Goal: Transaction & Acquisition: Purchase product/service

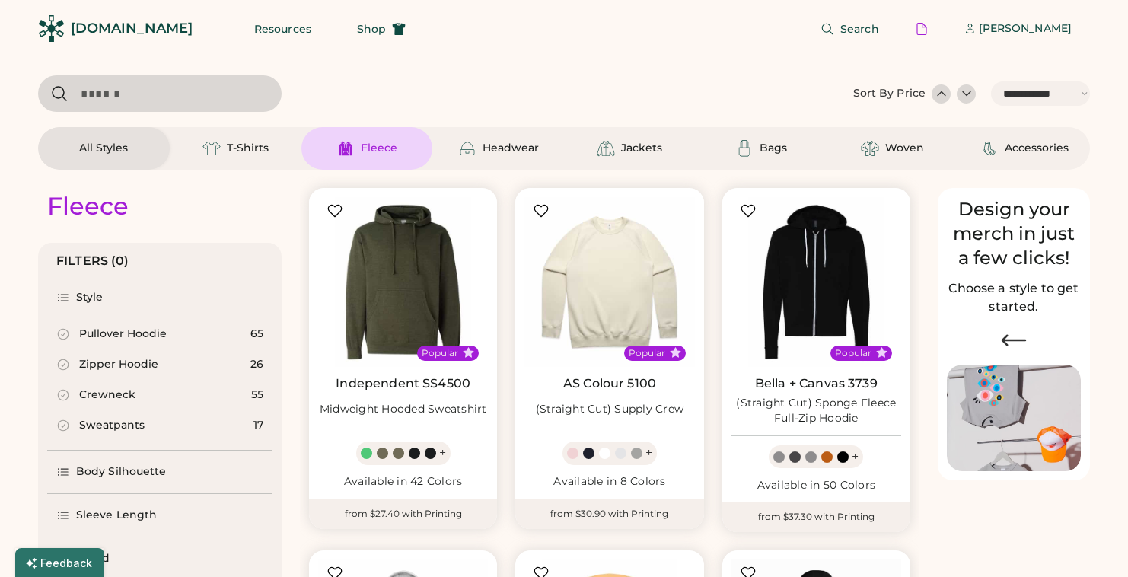
select select "*****"
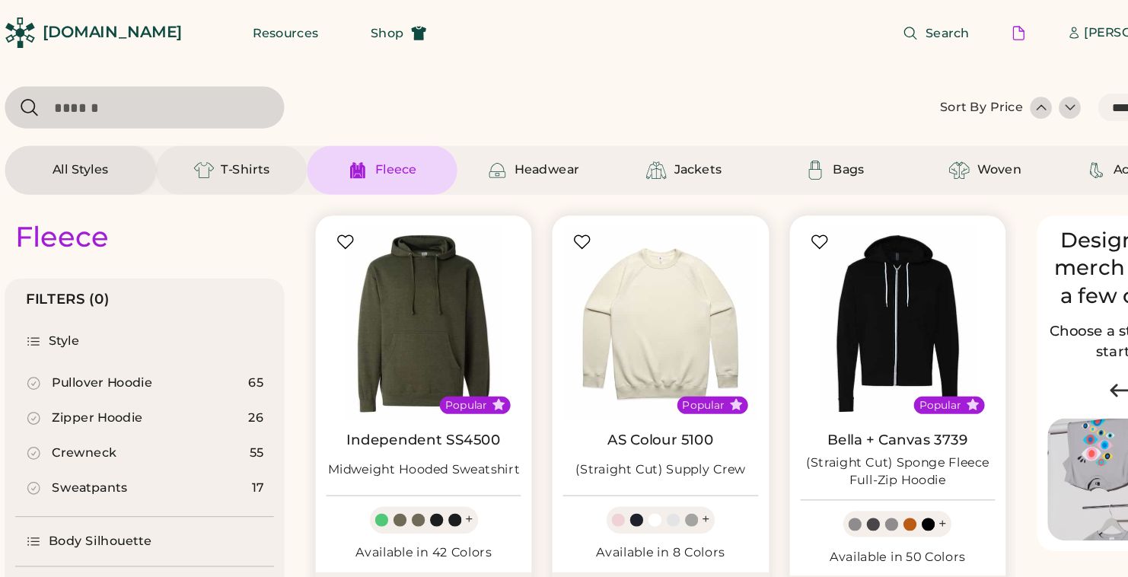
click at [242, 159] on div "T-Shirts" at bounding box center [236, 148] width 132 height 43
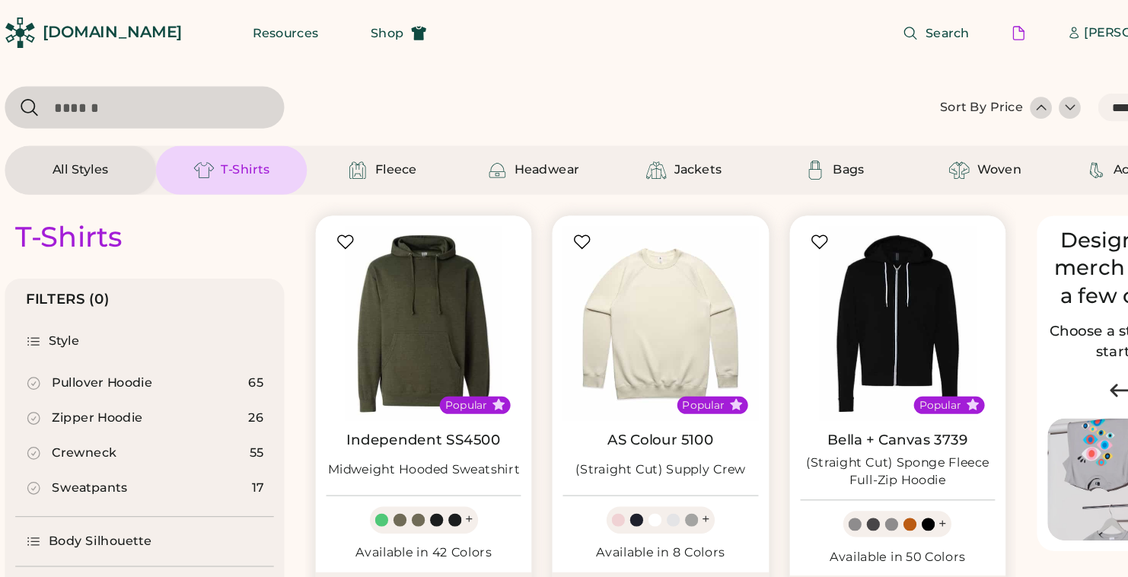
select select "*"
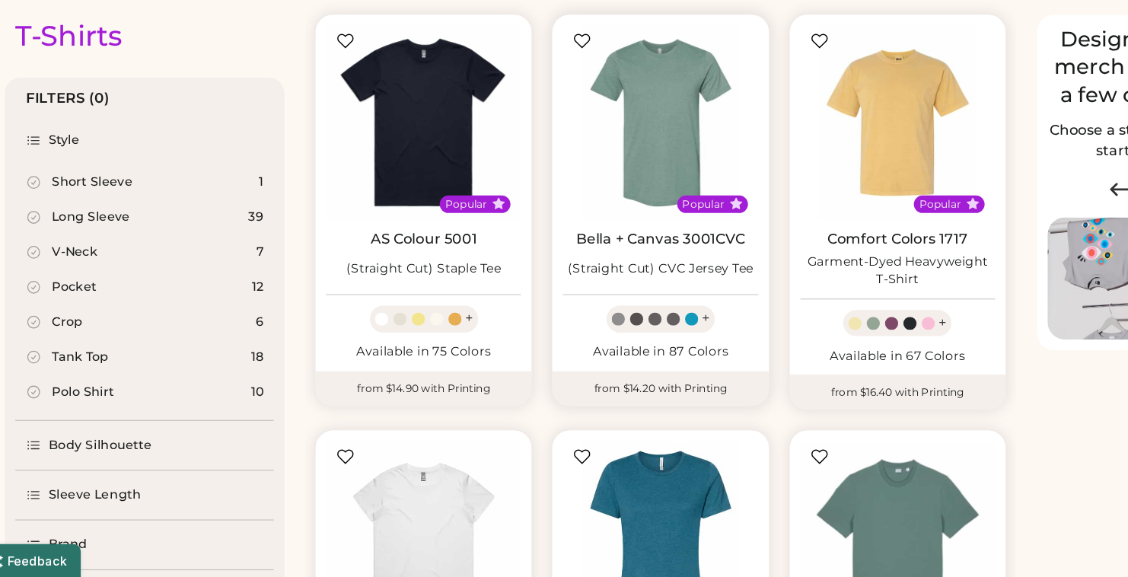
scroll to position [102, 0]
click at [441, 355] on div "+" at bounding box center [442, 350] width 7 height 17
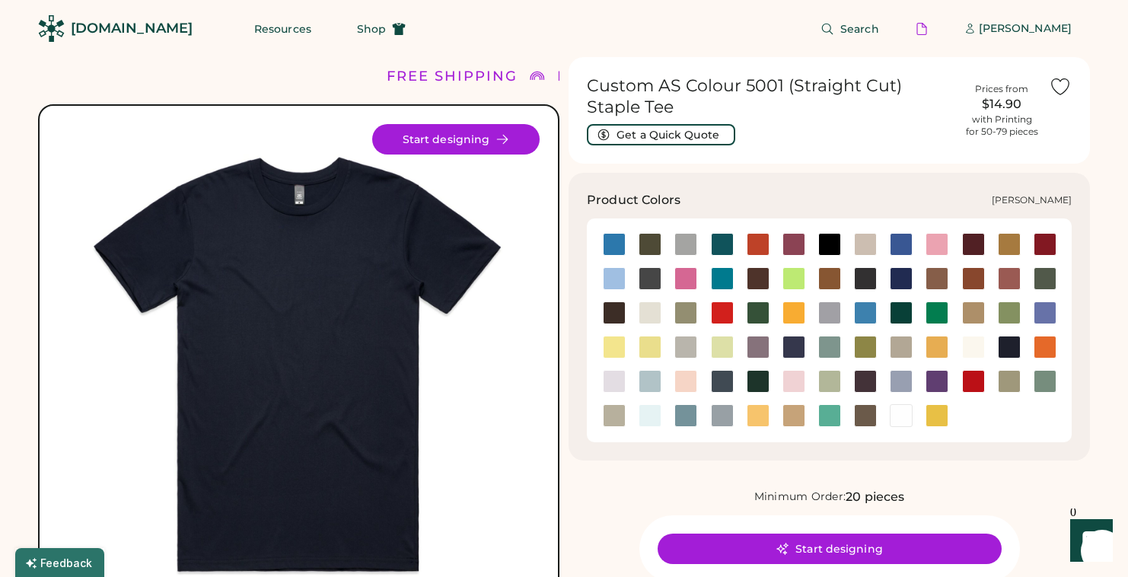
click at [934, 313] on div at bounding box center [936, 312] width 23 height 23
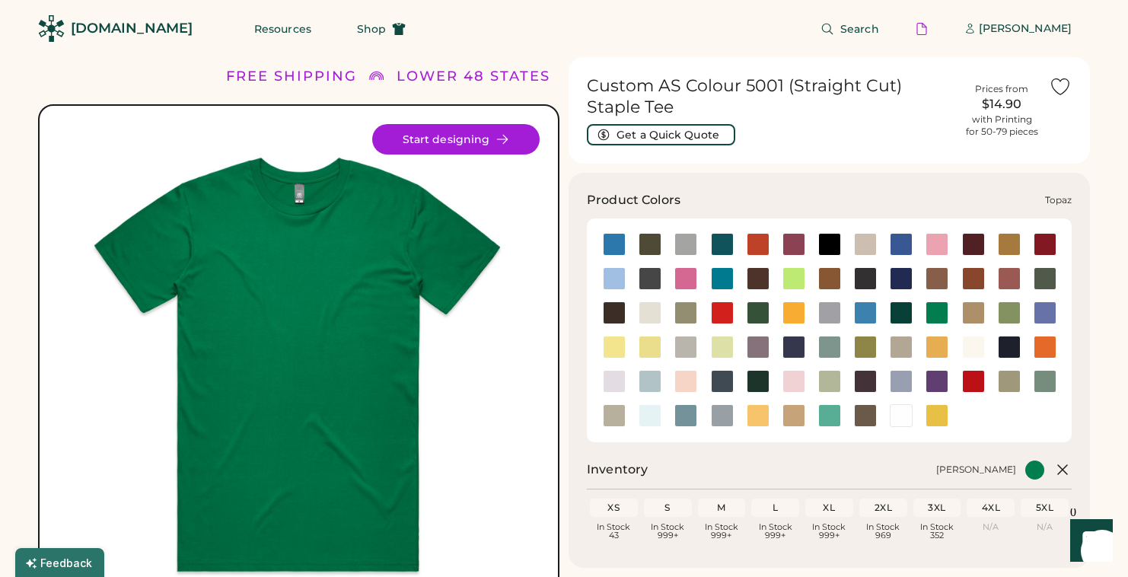
click at [832, 412] on div at bounding box center [829, 415] width 23 height 23
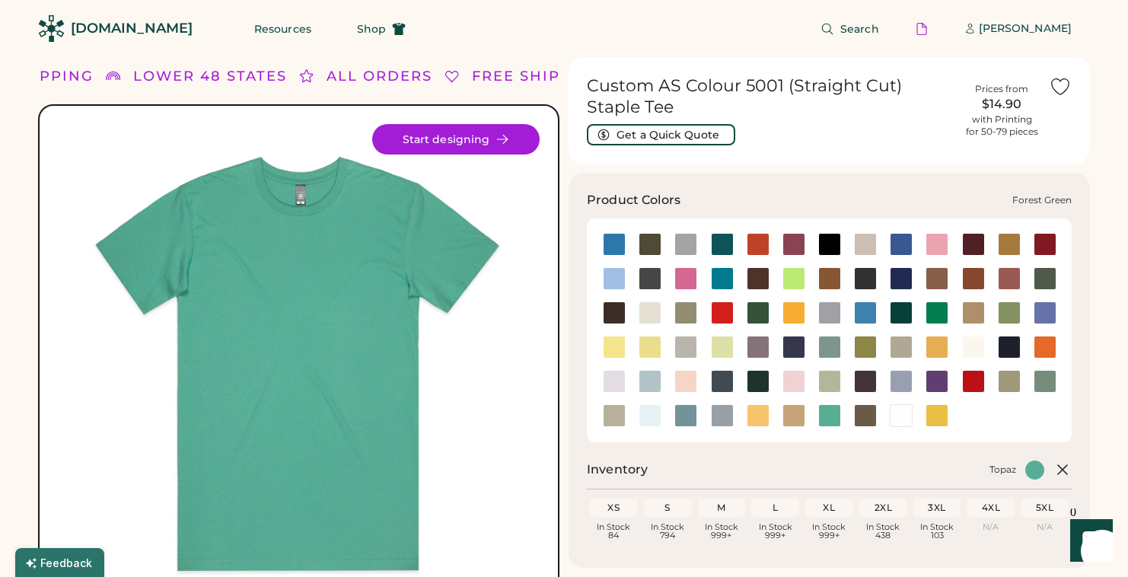
click at [757, 314] on div at bounding box center [758, 312] width 23 height 23
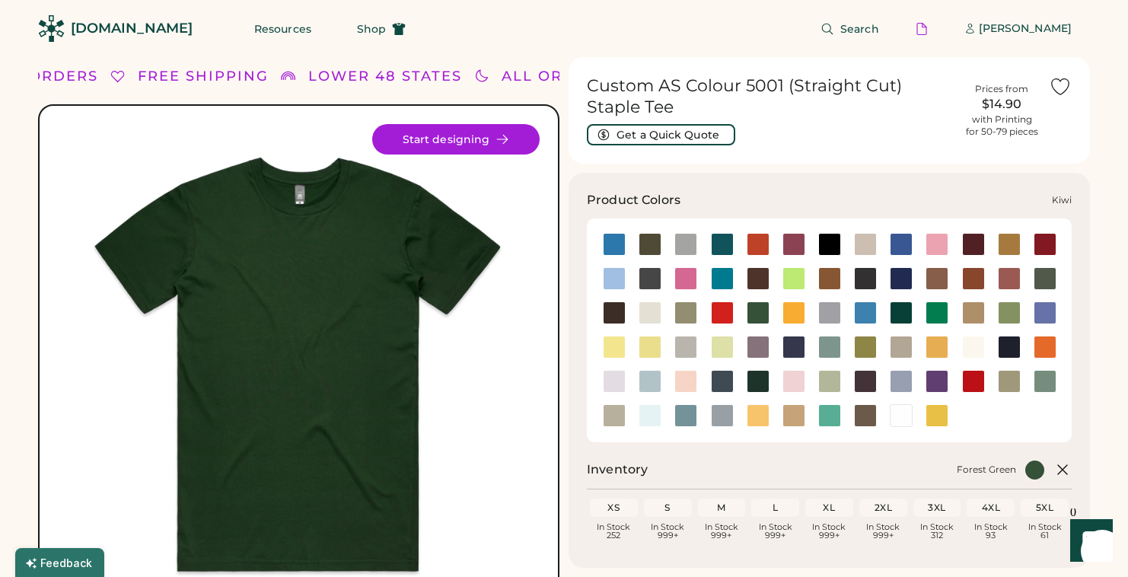
click at [1008, 312] on div at bounding box center [1009, 312] width 23 height 23
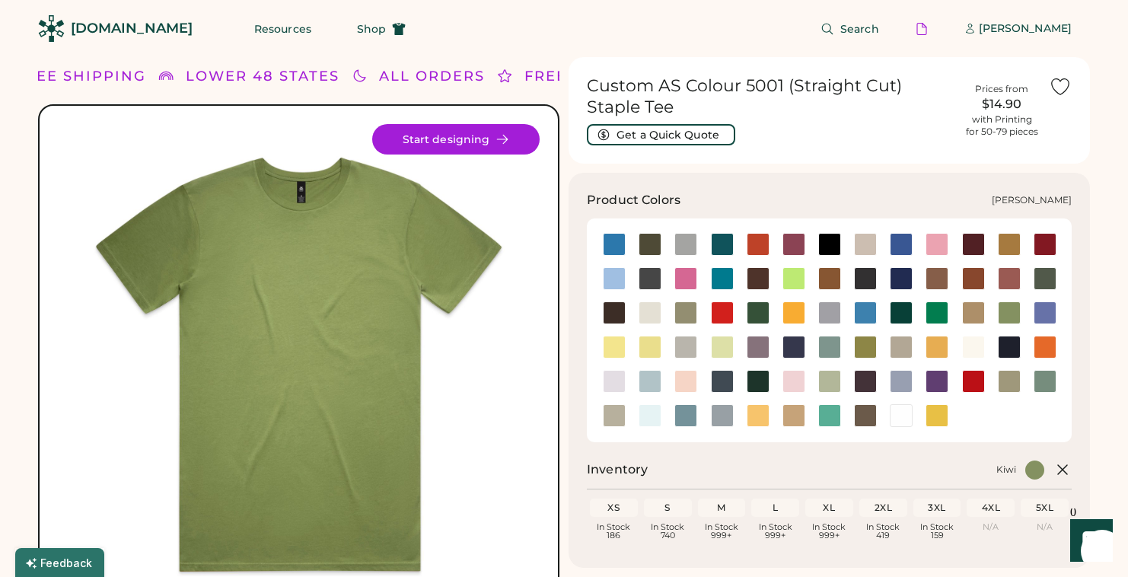
click at [906, 320] on div at bounding box center [901, 312] width 23 height 23
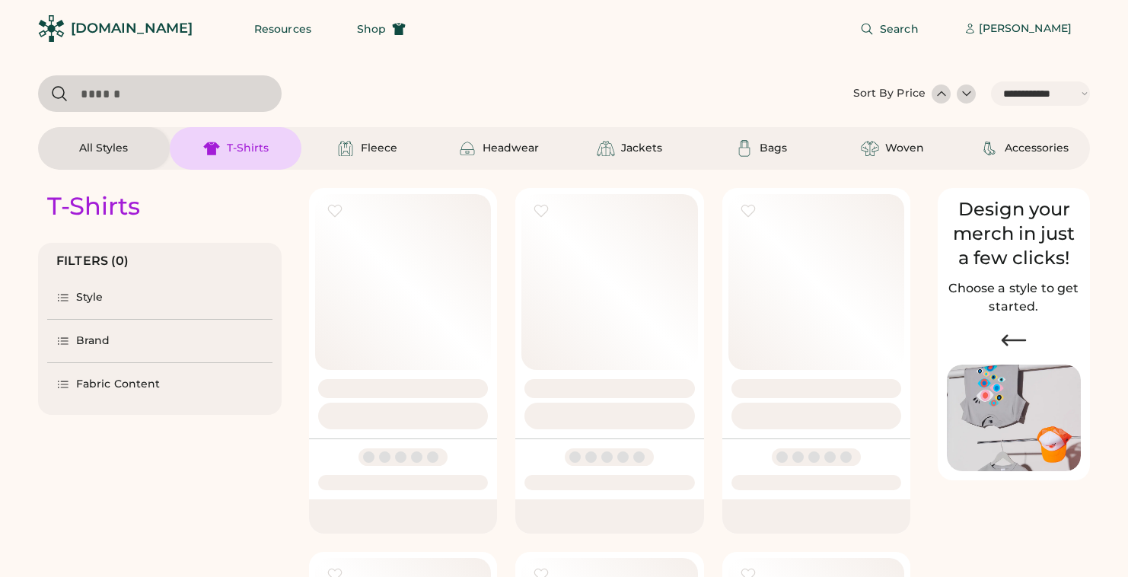
select select "*****"
select select "*"
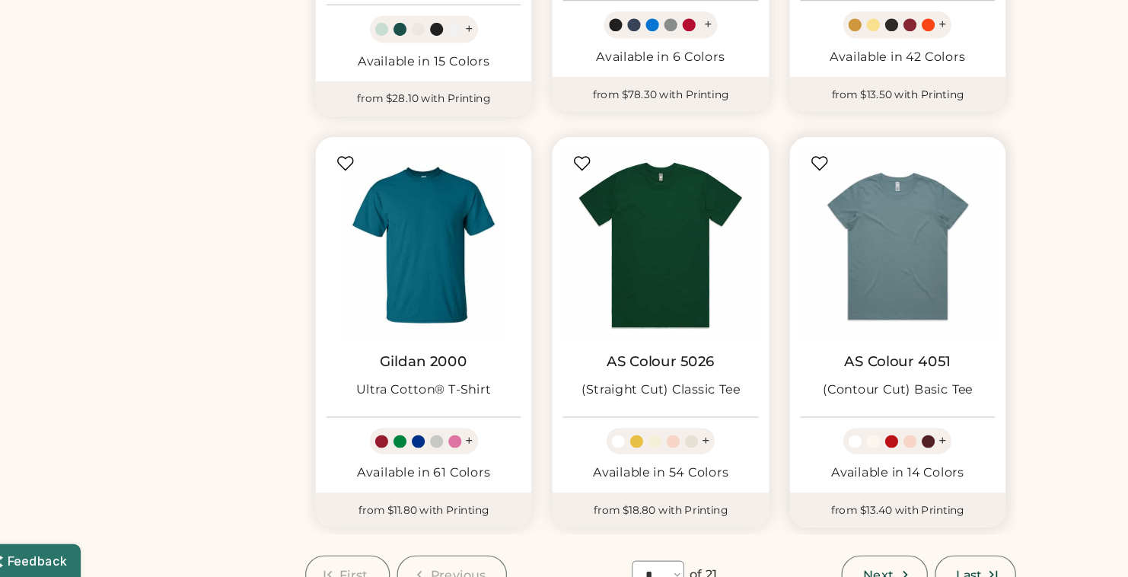
scroll to position [1095, 0]
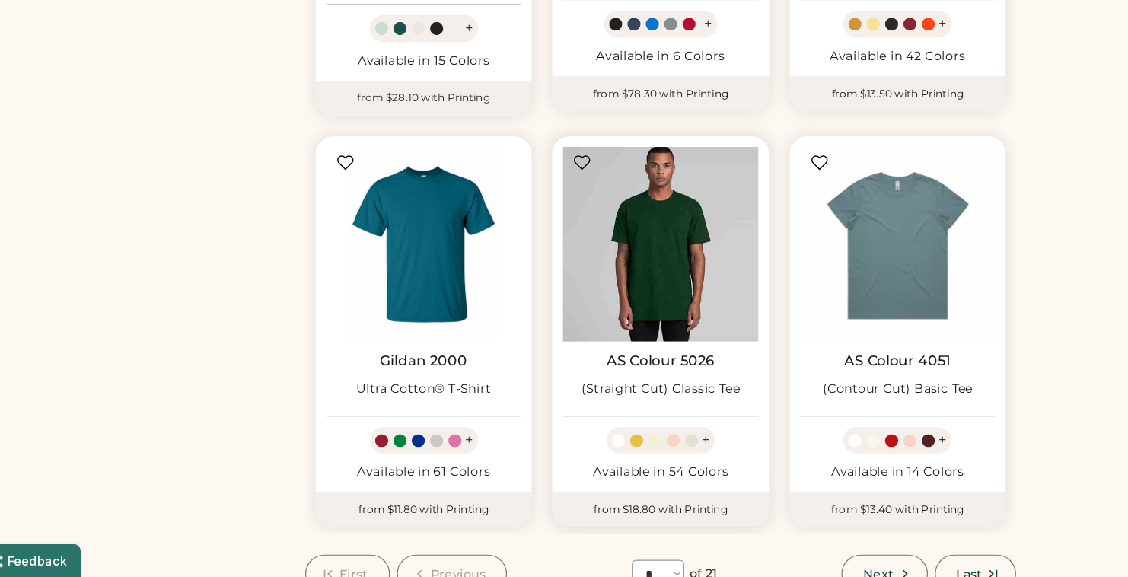
click at [605, 324] on img at bounding box center [609, 287] width 170 height 170
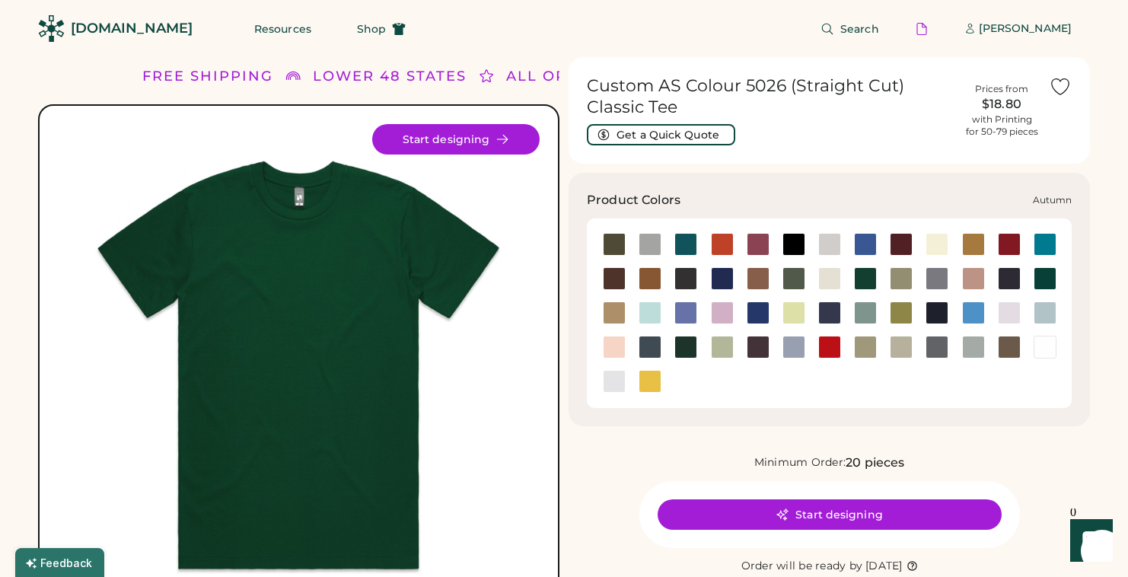
click at [719, 242] on div at bounding box center [722, 244] width 23 height 23
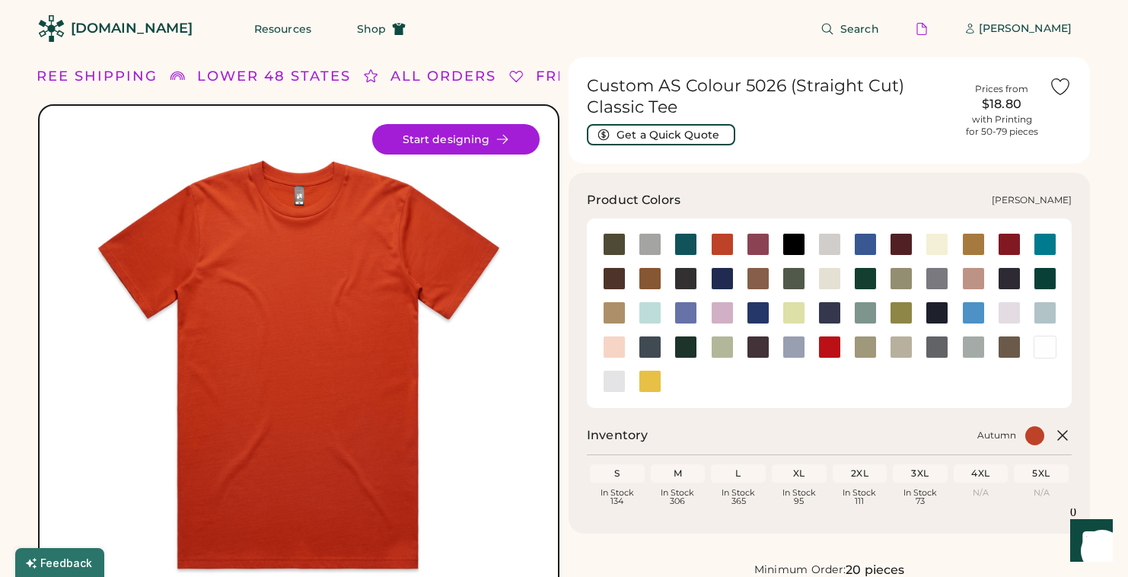
click at [764, 249] on div at bounding box center [758, 244] width 23 height 23
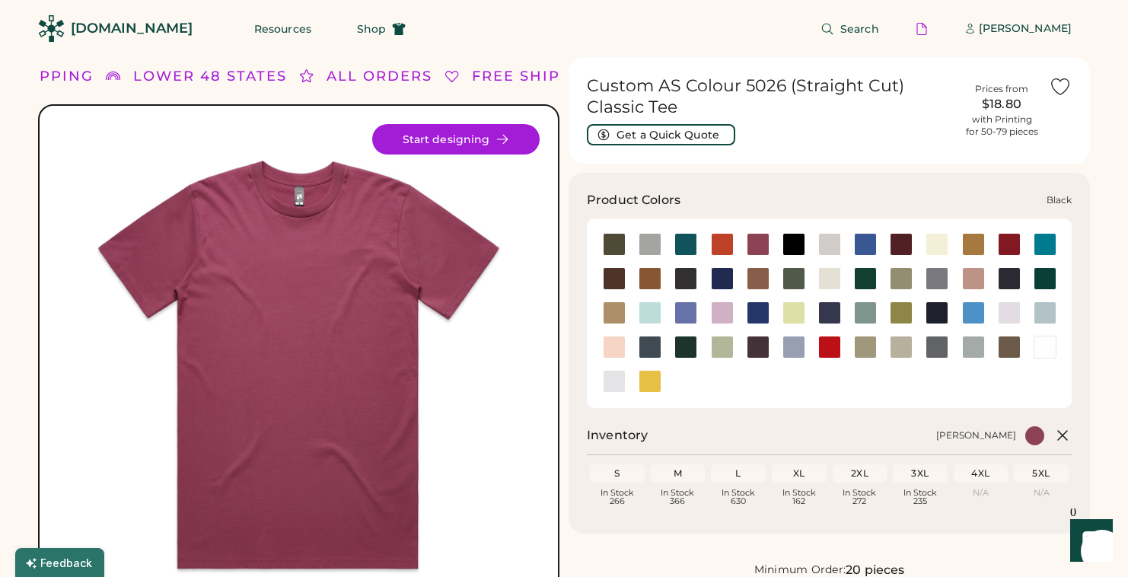
click at [796, 239] on div at bounding box center [793, 244] width 23 height 23
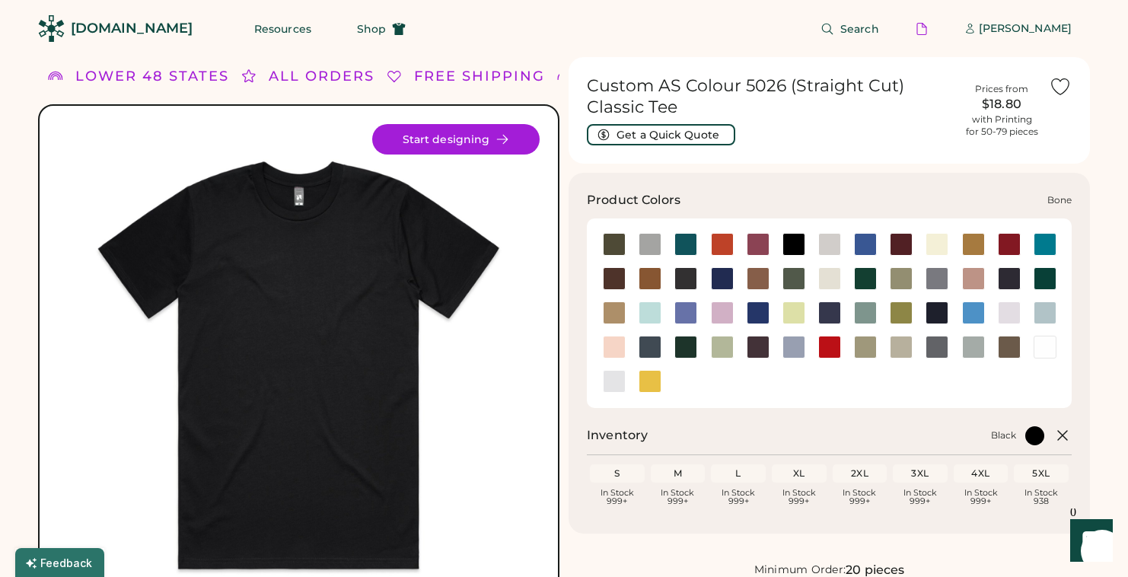
click at [827, 246] on div at bounding box center [829, 244] width 23 height 23
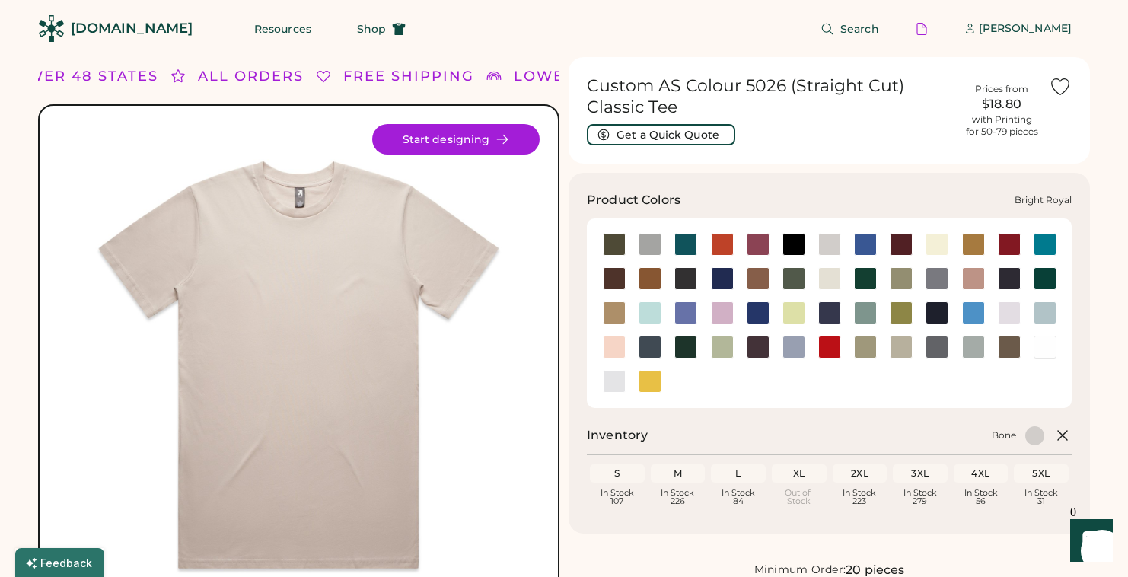
click at [870, 242] on div at bounding box center [865, 244] width 23 height 23
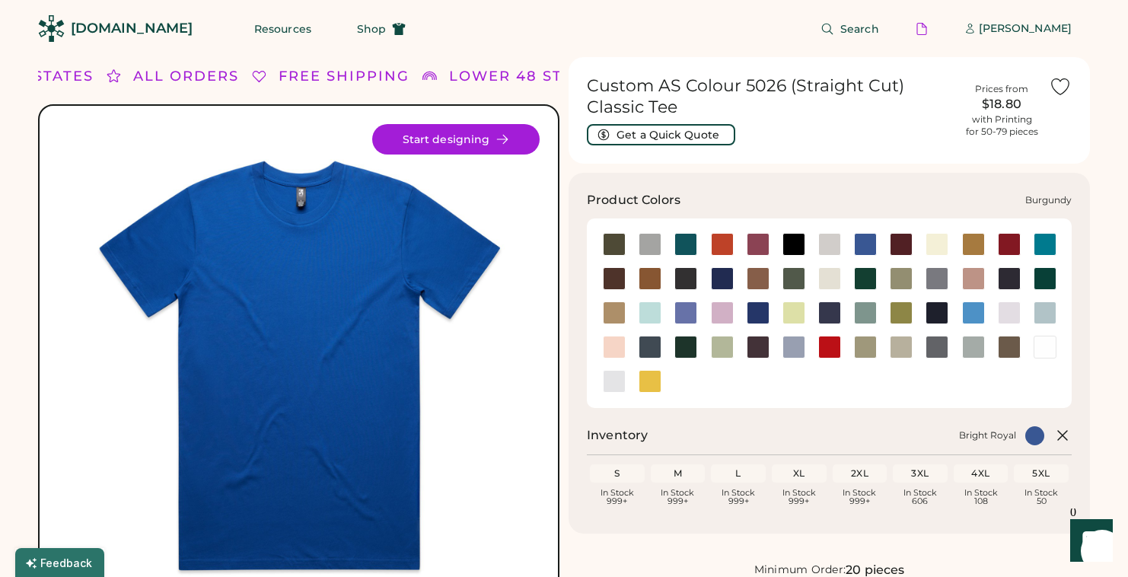
click at [899, 242] on div at bounding box center [901, 244] width 23 height 23
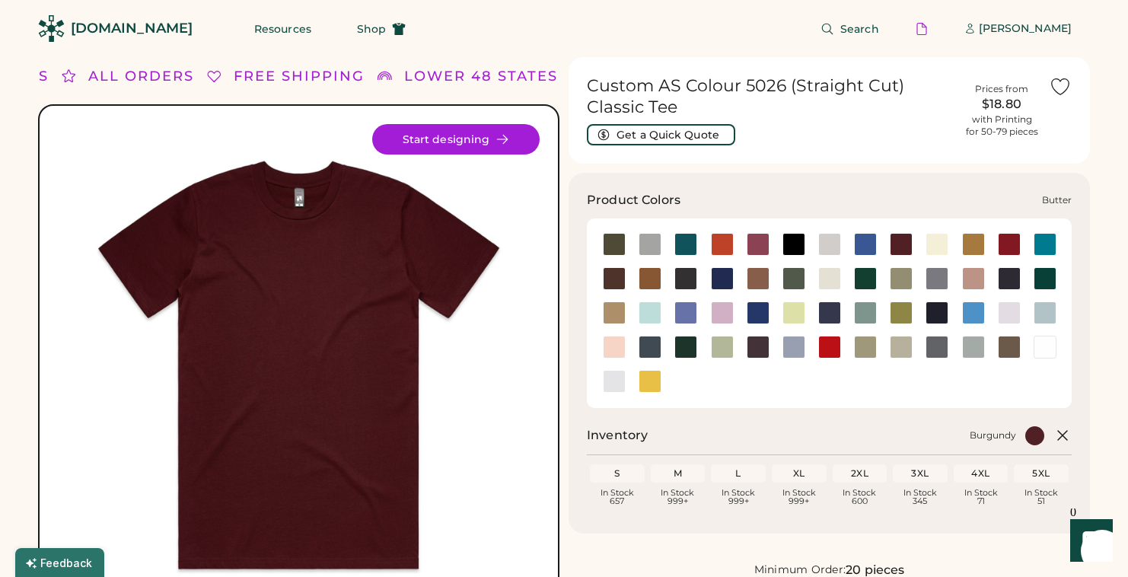
click at [937, 239] on div at bounding box center [936, 244] width 23 height 23
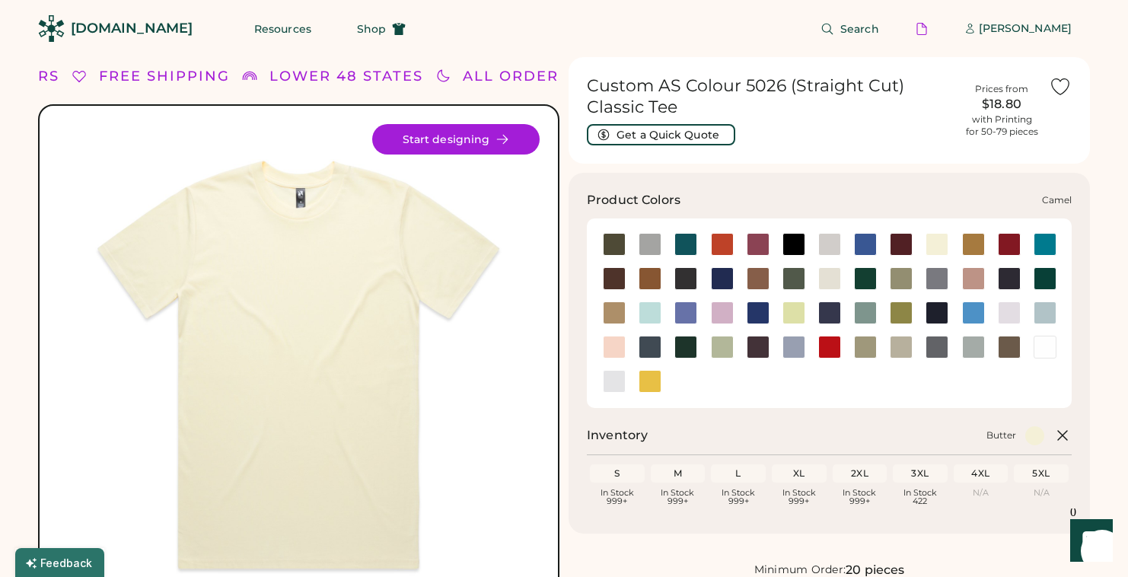
click at [973, 244] on div at bounding box center [973, 244] width 23 height 23
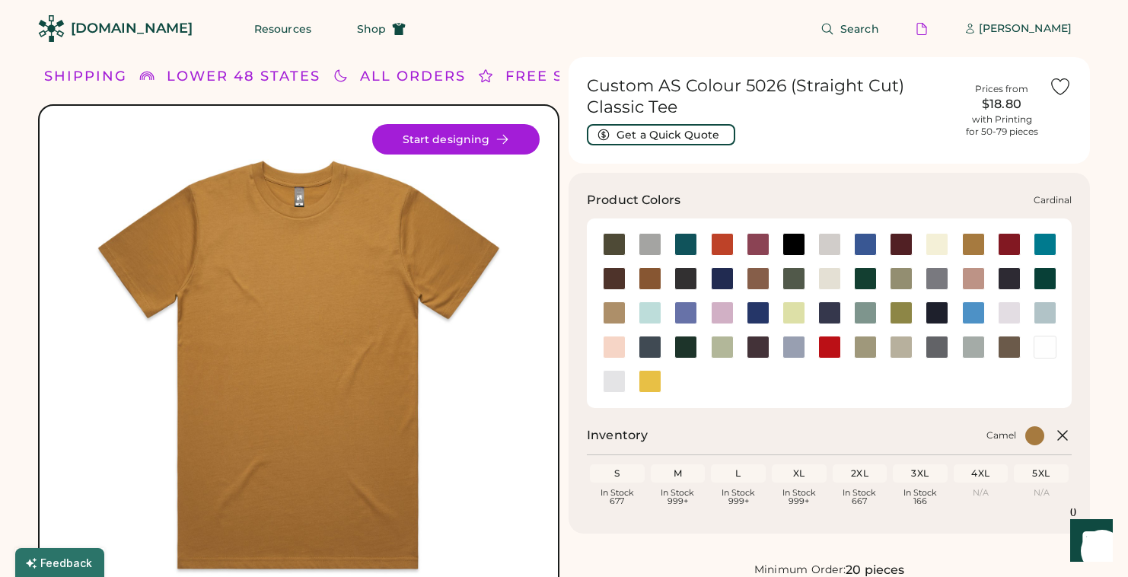
click at [1012, 242] on div at bounding box center [1009, 244] width 23 height 23
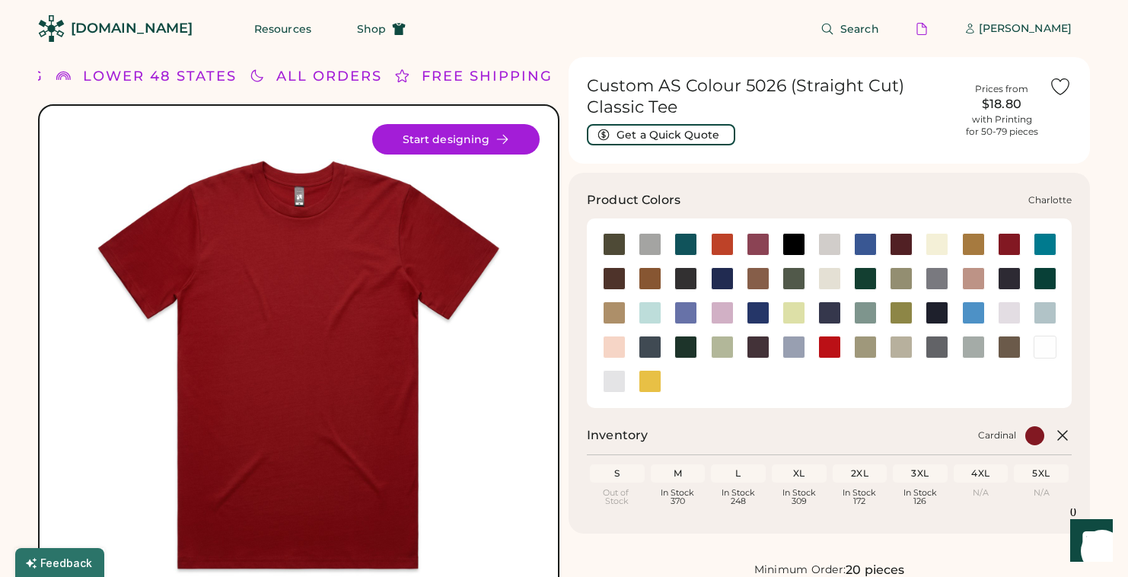
click at [1046, 241] on div at bounding box center [1044, 244] width 23 height 23
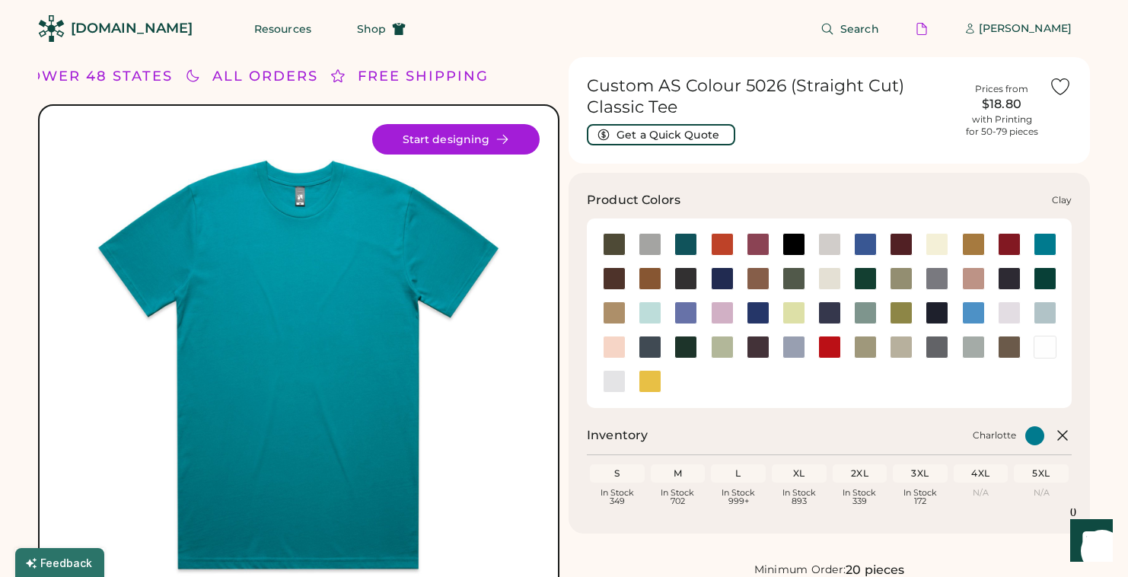
click at [647, 277] on div at bounding box center [650, 278] width 23 height 23
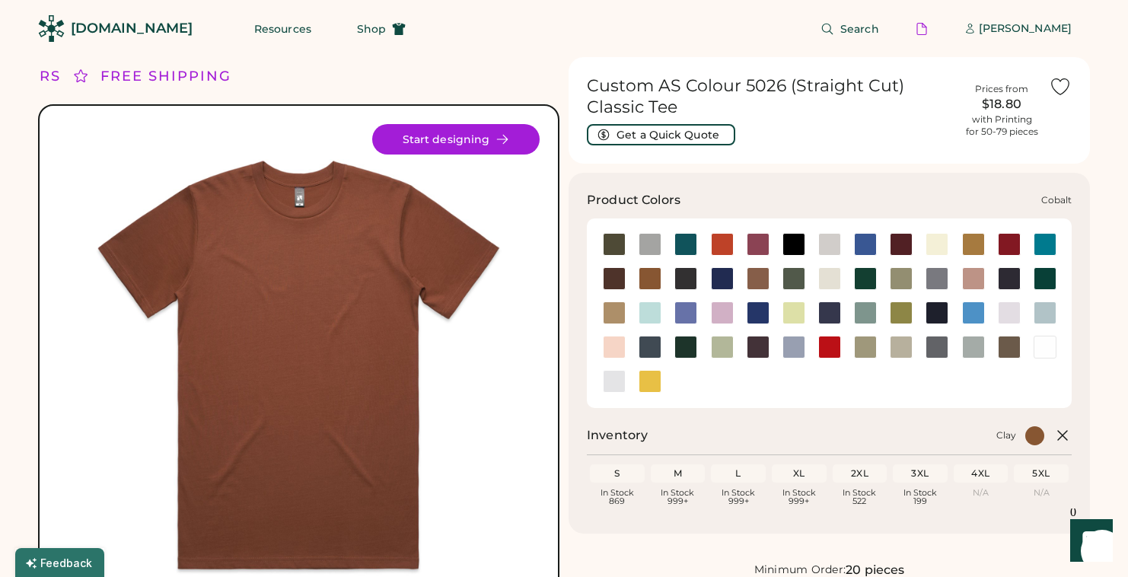
click at [724, 285] on div at bounding box center [722, 278] width 23 height 23
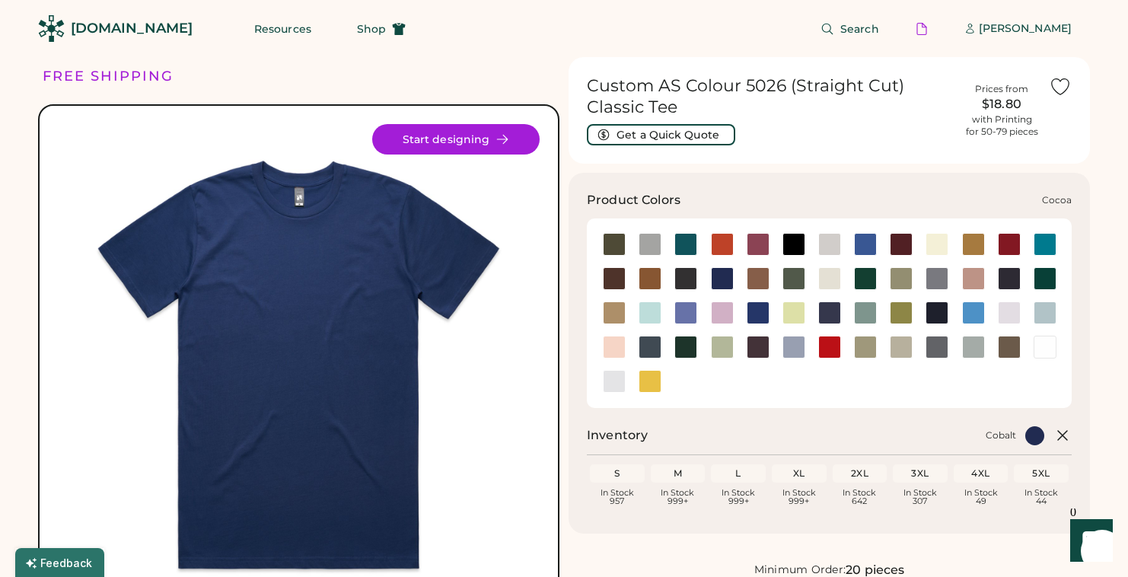
click at [751, 277] on div at bounding box center [758, 278] width 23 height 23
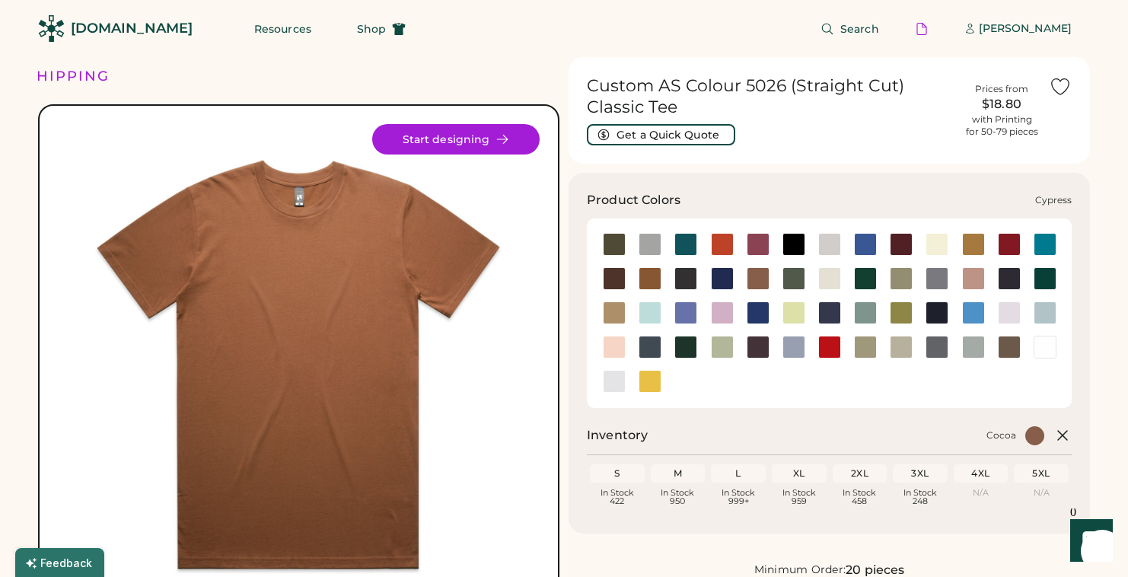
click at [801, 285] on div at bounding box center [793, 278] width 23 height 23
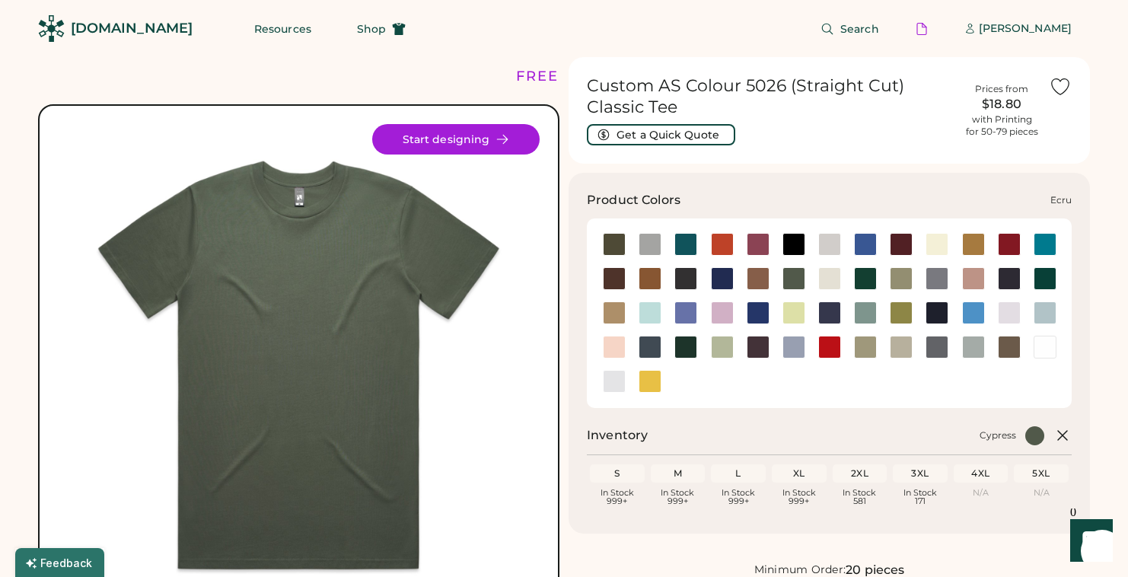
click at [824, 277] on div at bounding box center [829, 278] width 23 height 23
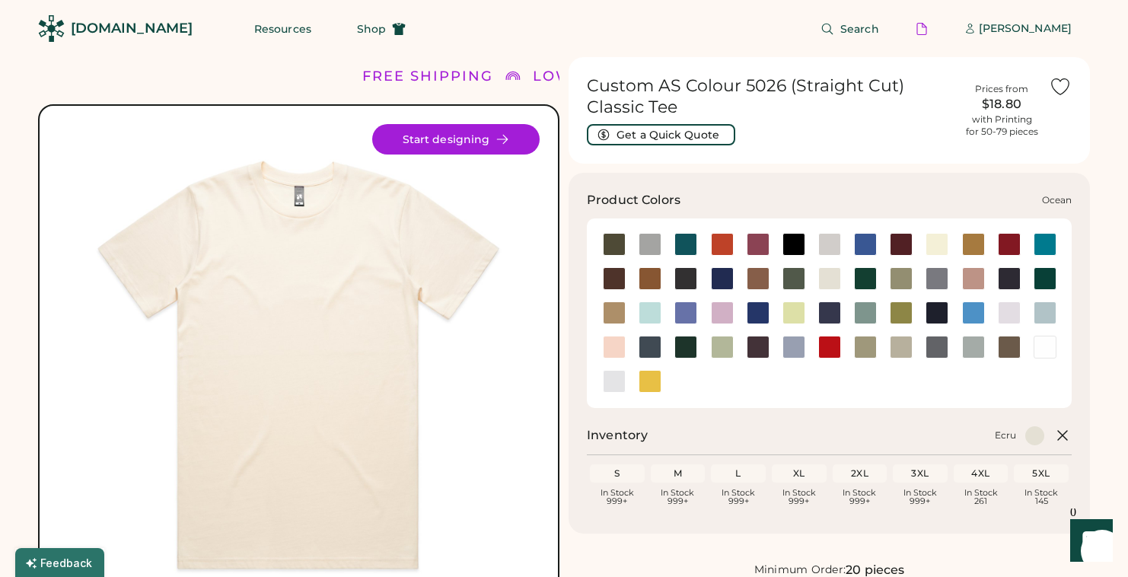
click at [975, 308] on div at bounding box center [973, 312] width 23 height 23
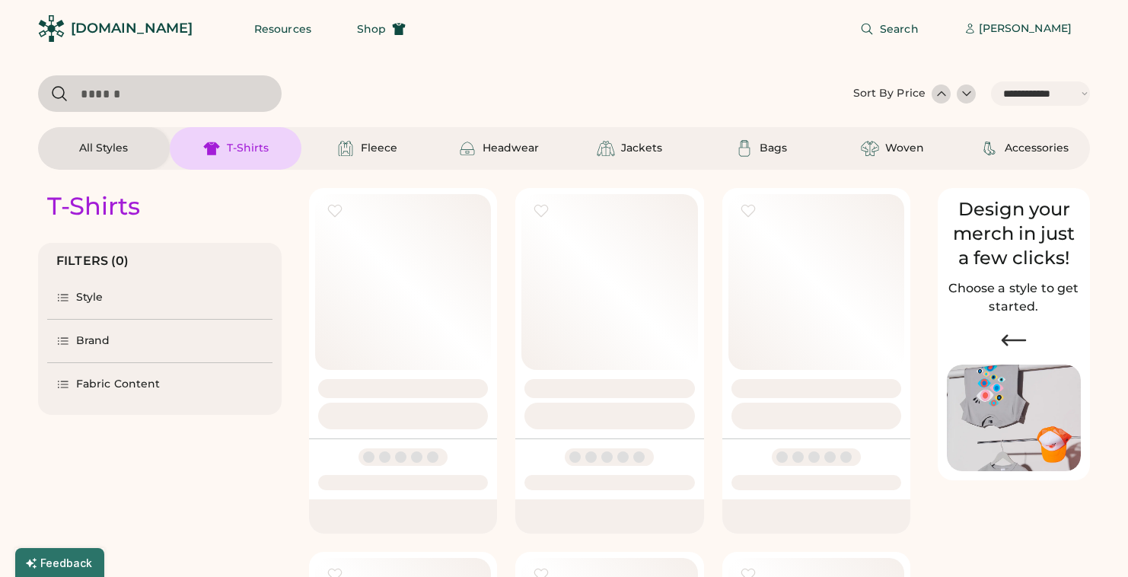
select select "*****"
select select "*"
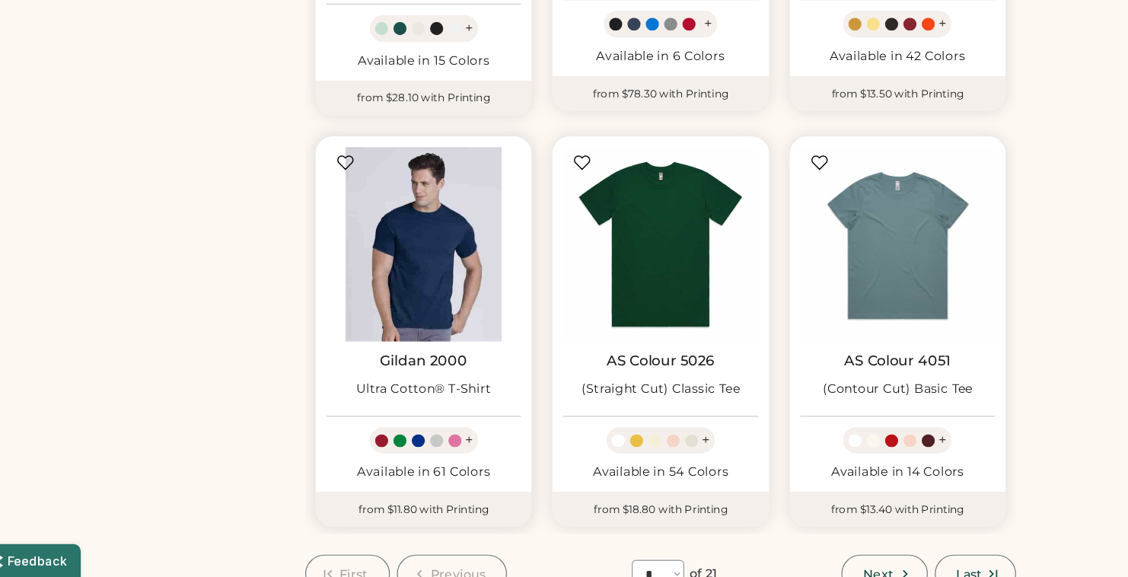
click at [415, 307] on img at bounding box center [403, 287] width 170 height 170
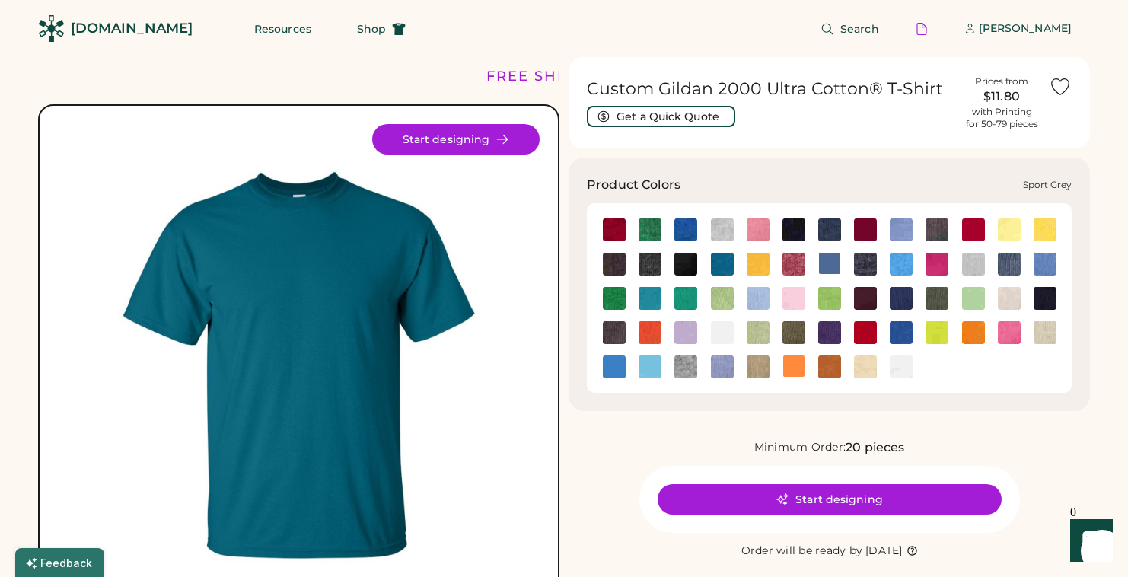
click at [684, 368] on img at bounding box center [685, 366] width 23 height 23
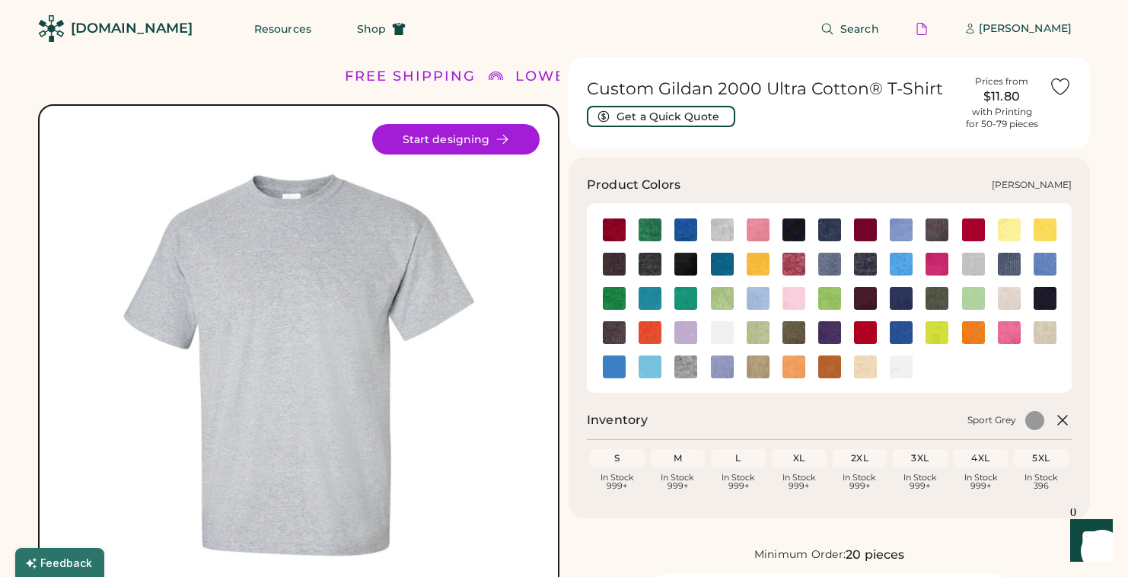
click at [868, 258] on img at bounding box center [865, 264] width 23 height 23
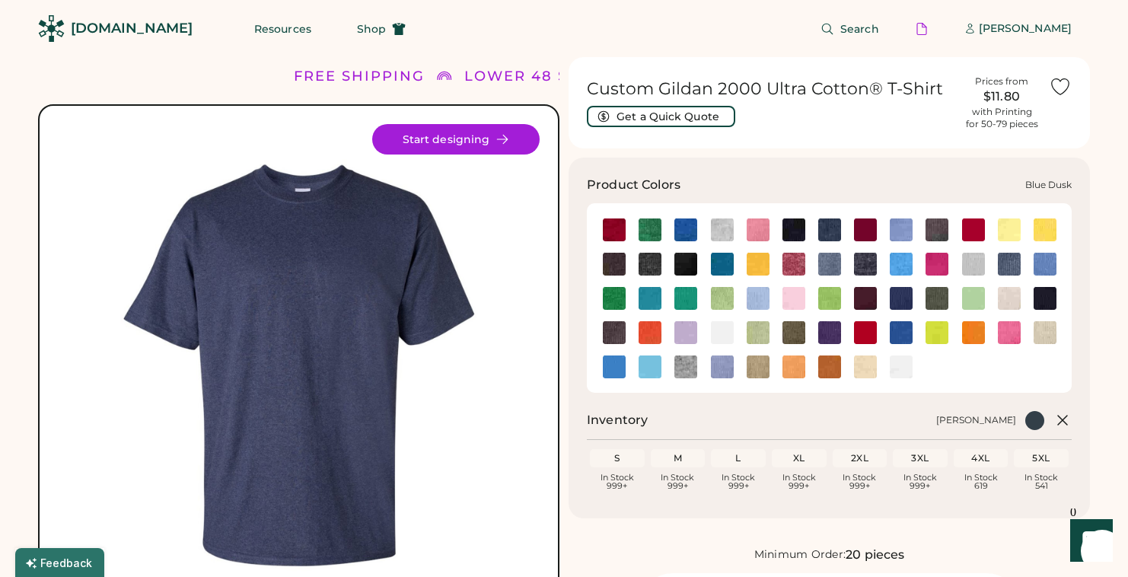
click at [826, 225] on img at bounding box center [829, 229] width 23 height 23
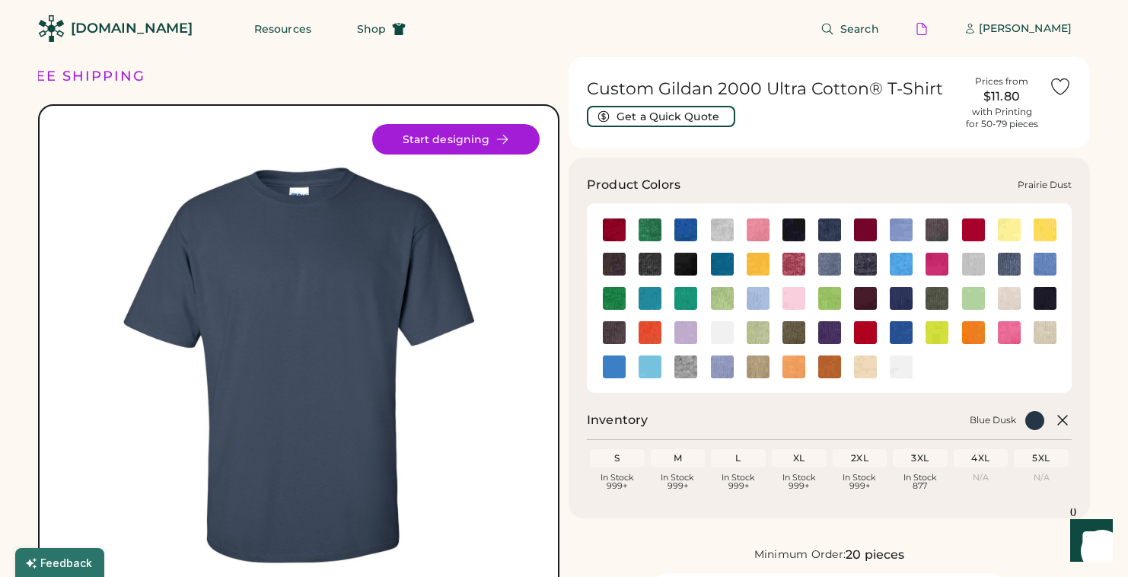
click at [791, 336] on img at bounding box center [793, 332] width 23 height 23
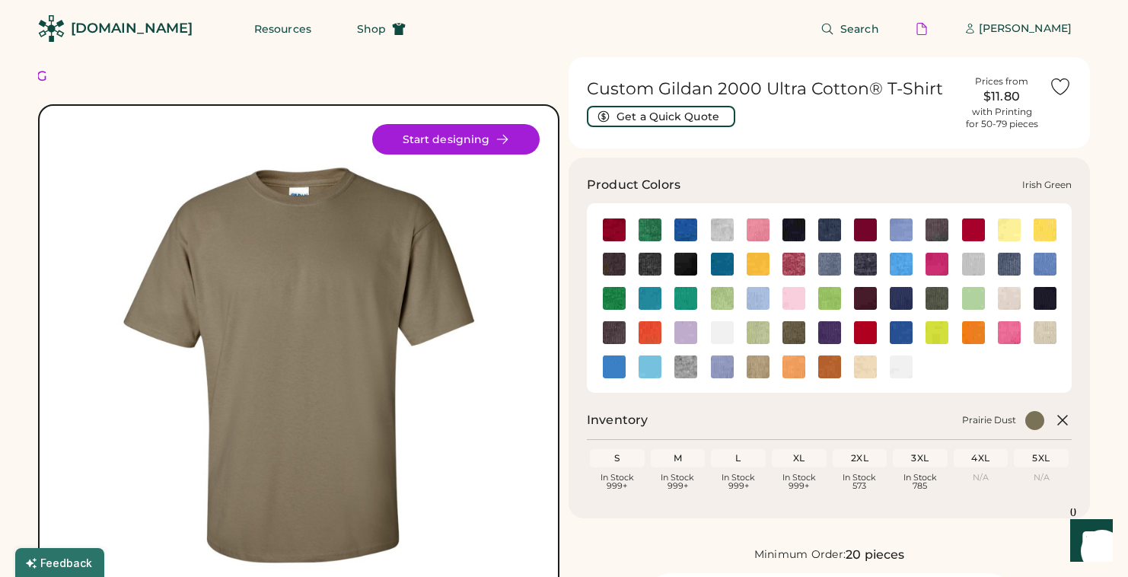
click at [618, 293] on img at bounding box center [614, 298] width 23 height 23
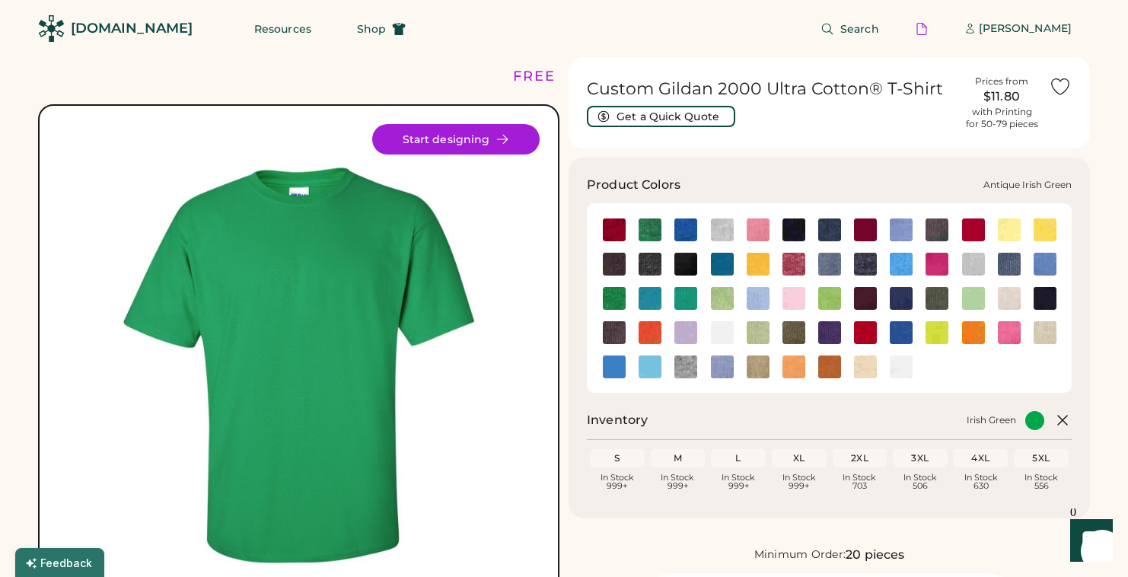
click at [651, 232] on img at bounding box center [650, 229] width 23 height 23
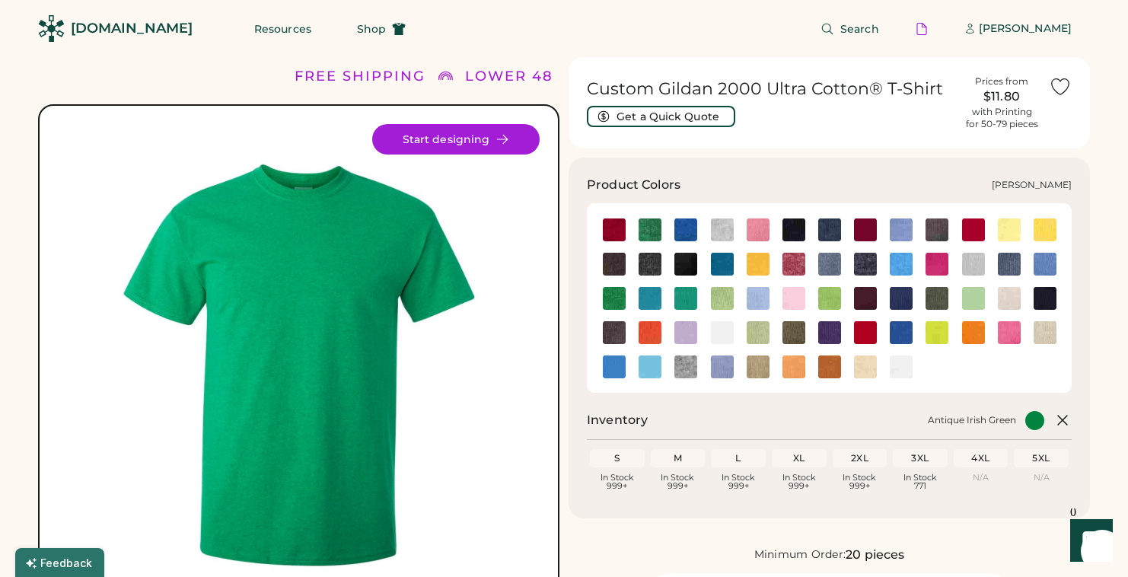
click at [823, 262] on img at bounding box center [829, 264] width 23 height 23
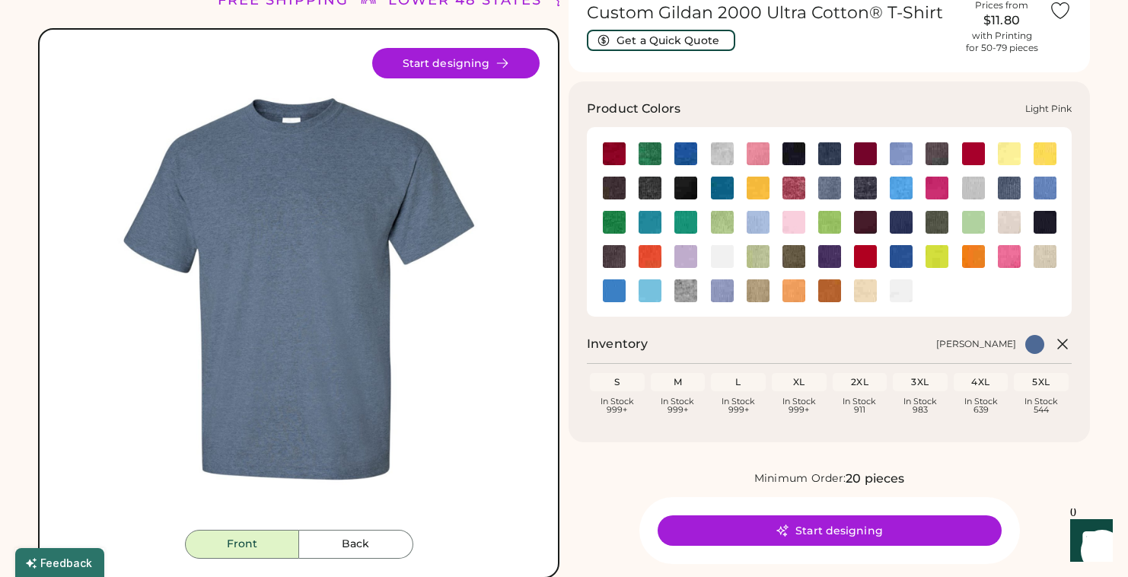
scroll to position [75, 0]
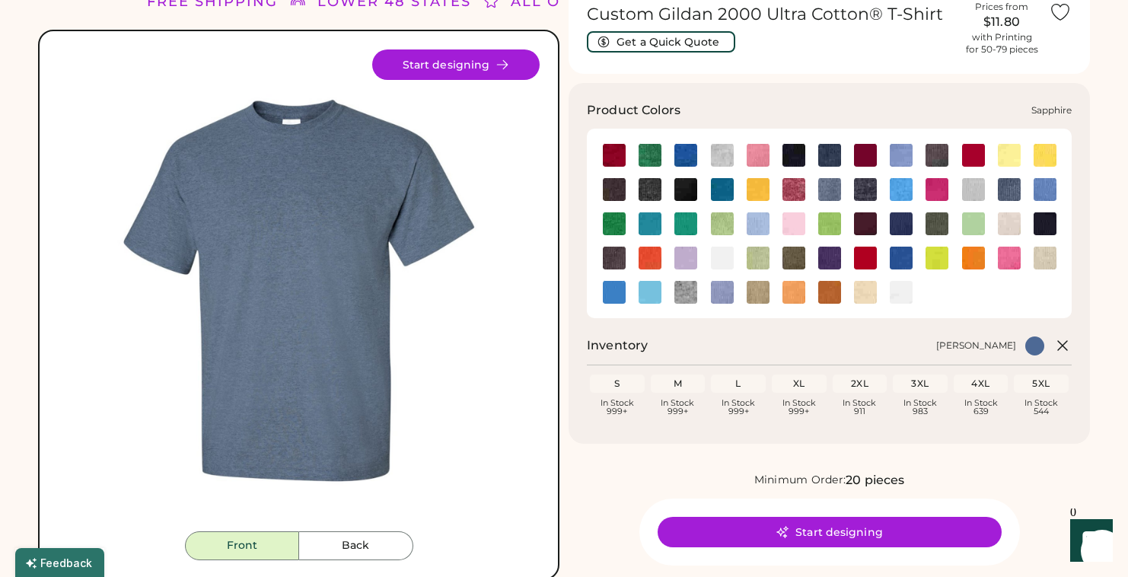
click at [611, 288] on img at bounding box center [614, 292] width 23 height 23
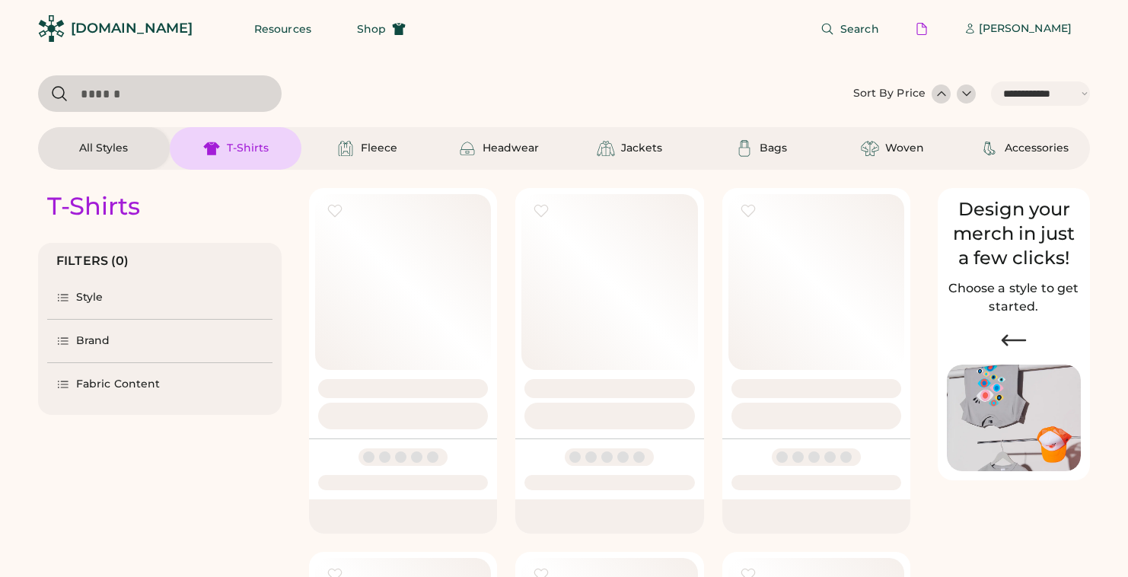
select select "*****"
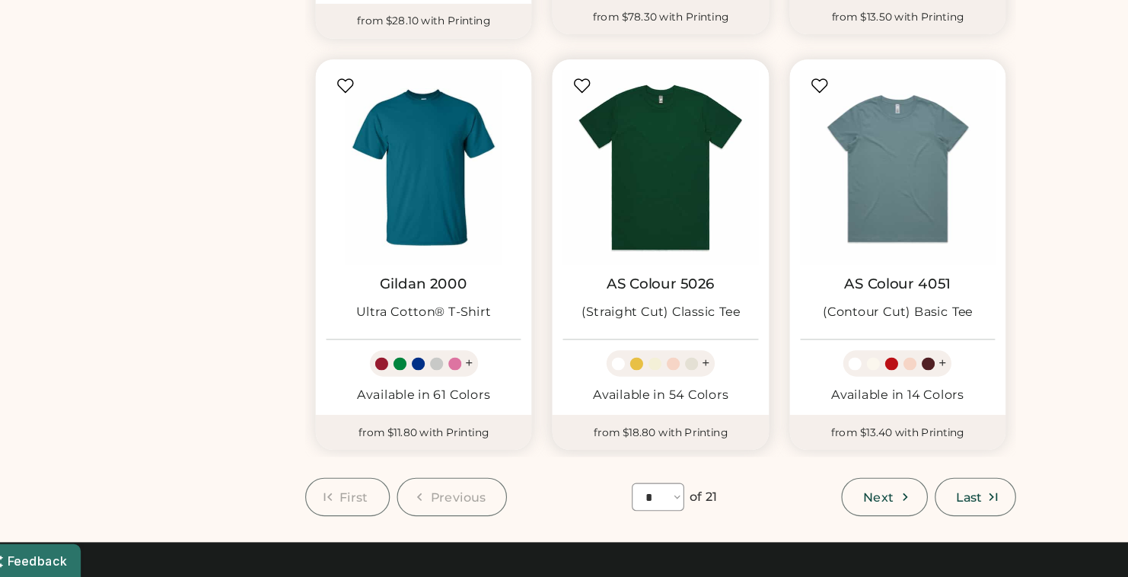
scroll to position [1167, 0]
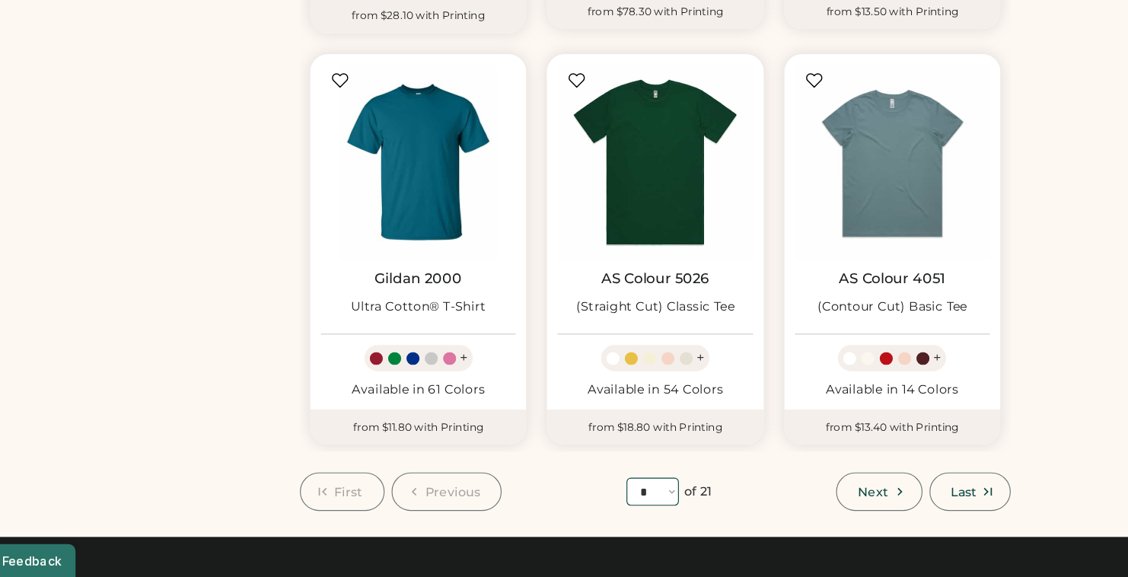
click at [623, 494] on select "**** * * * * * * * * * ** ** ** ** ** ** ** ** ** ** ** **" at bounding box center [607, 502] width 46 height 24
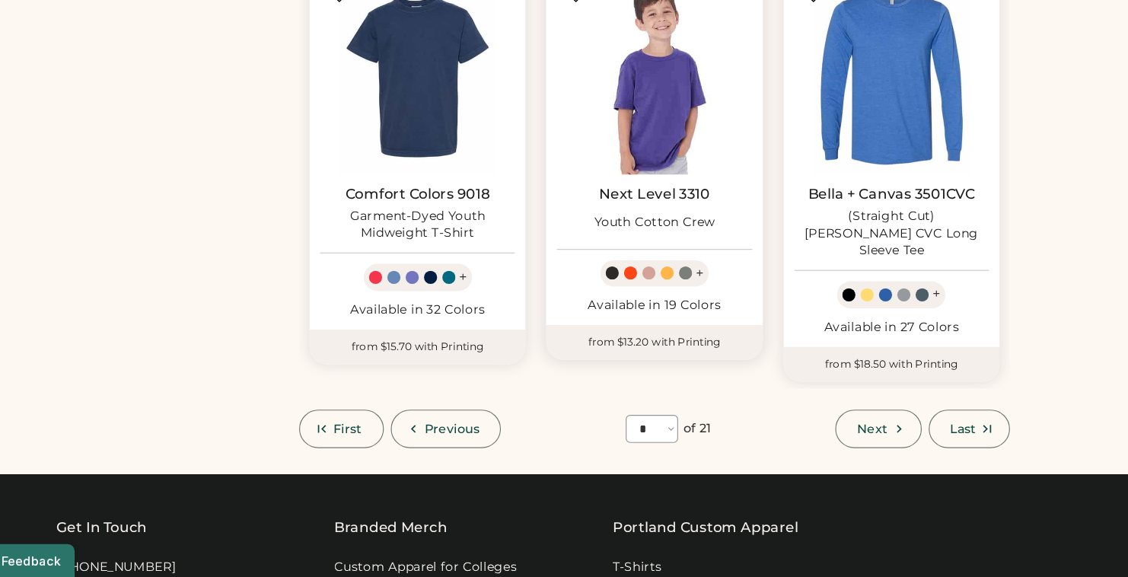
scroll to position [1267, 0]
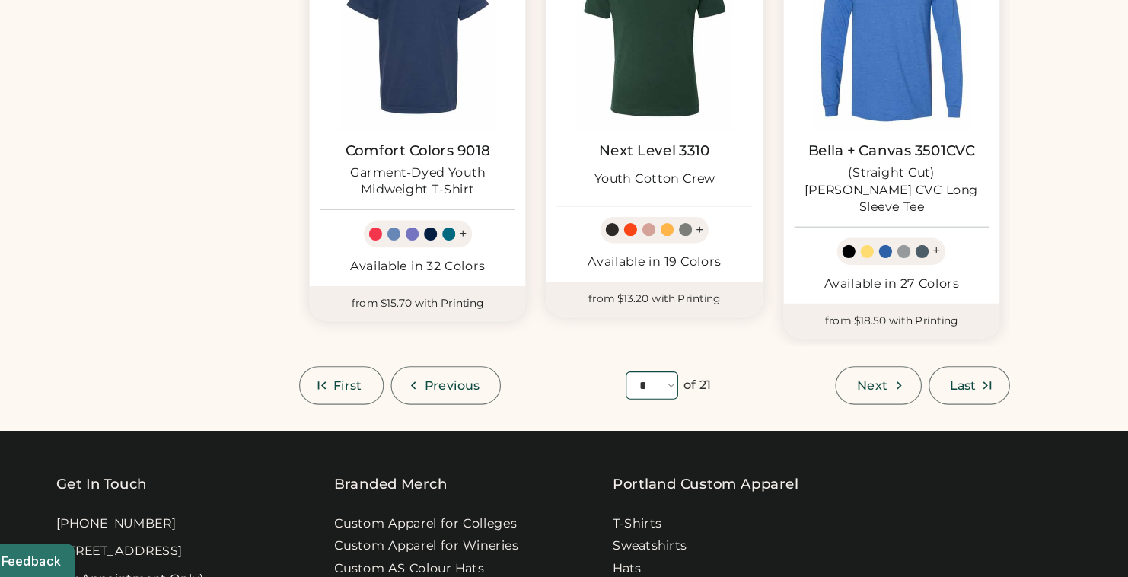
click at [621, 397] on select "**** * * * * * * * * * ** ** ** ** ** ** ** ** ** ** ** **" at bounding box center [607, 409] width 46 height 24
select select "*"
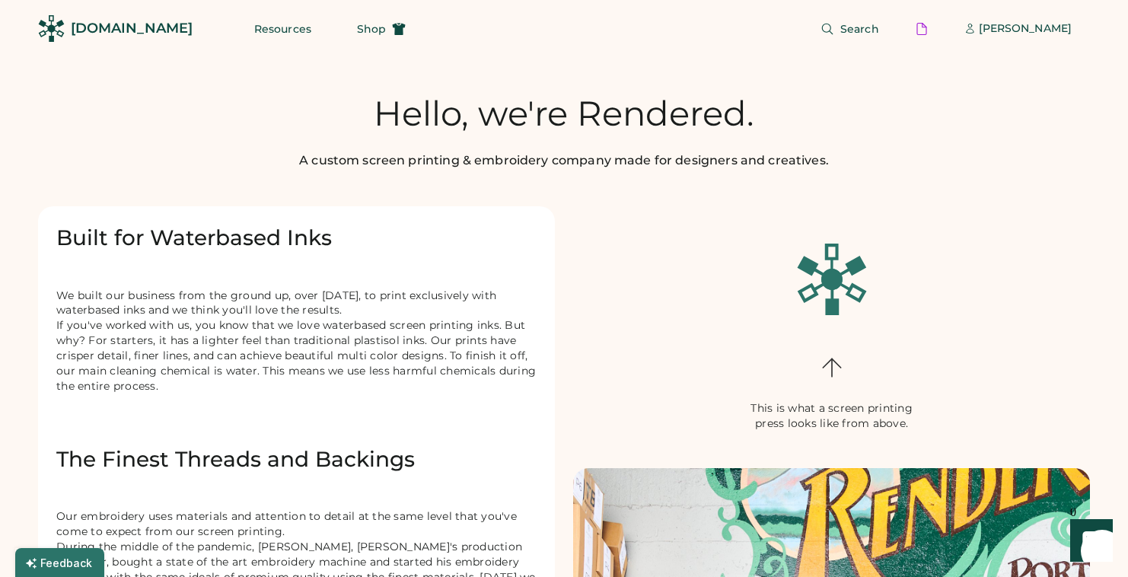
click at [116, 33] on div "[DOMAIN_NAME]" at bounding box center [132, 28] width 122 height 19
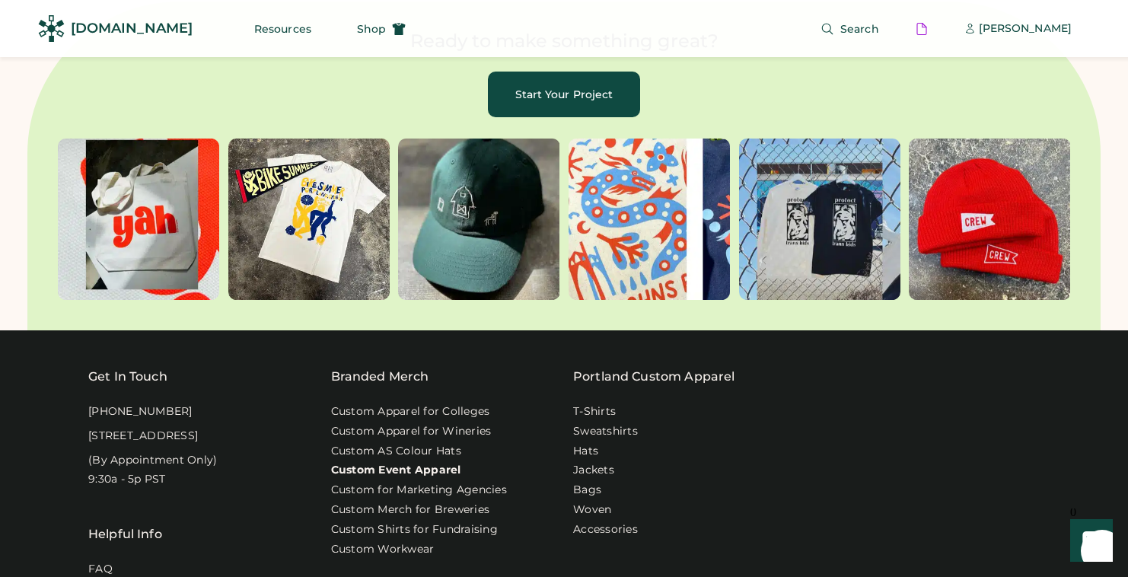
scroll to position [4611, 0]
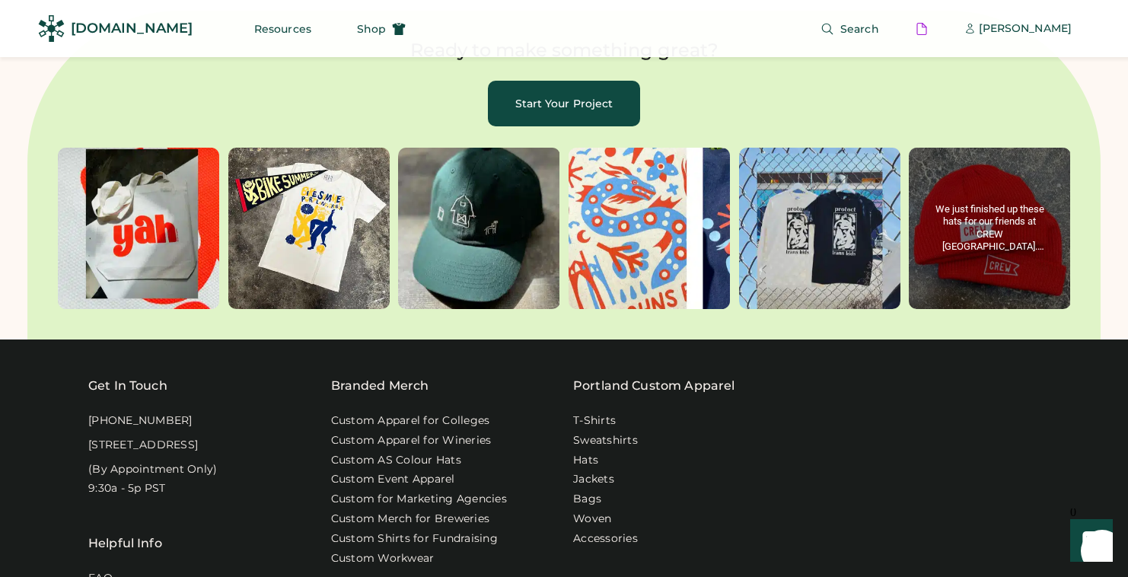
click at [1034, 165] on behold-image "album, post 6 of 6" at bounding box center [989, 228] width 161 height 161
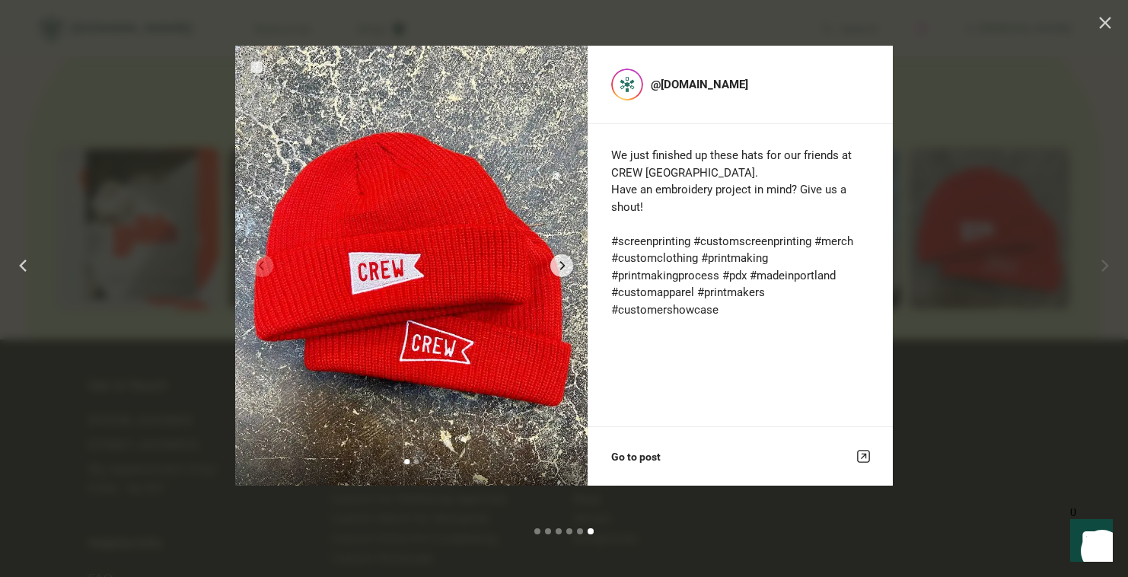
click at [973, 71] on div at bounding box center [564, 288] width 1128 height 577
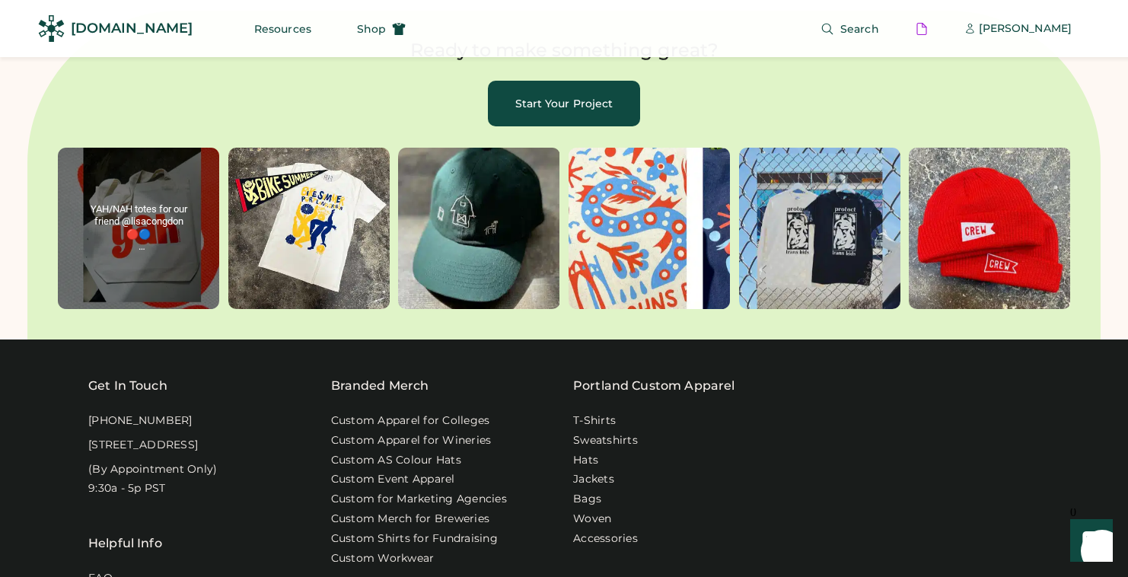
click at [147, 218] on behold-image "album, post 1 of 6" at bounding box center [138, 228] width 161 height 161
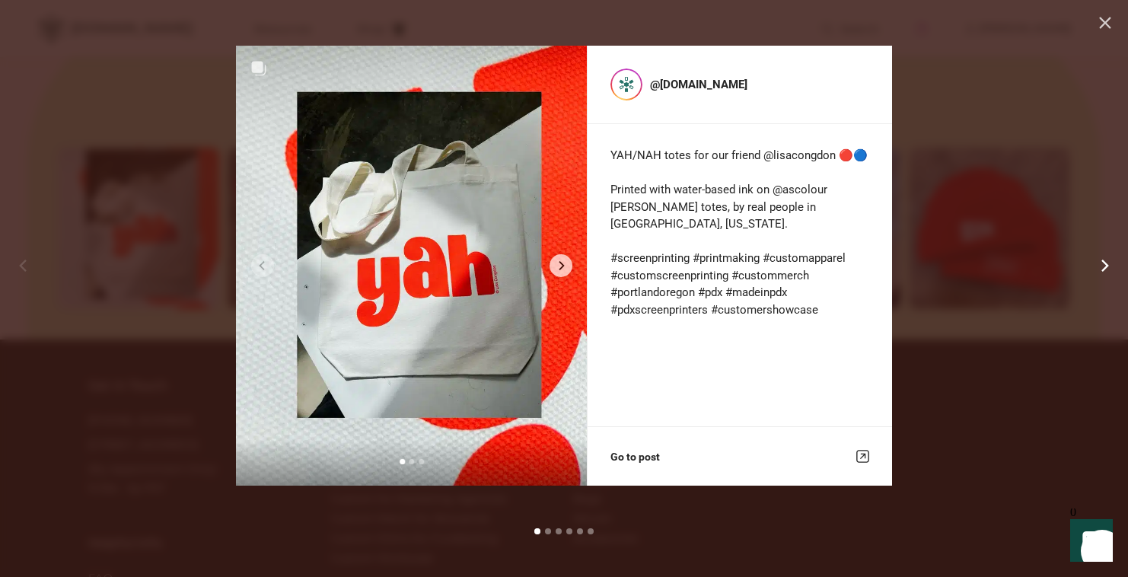
click at [1103, 270] on icon "Next post" at bounding box center [1105, 266] width 8 height 12
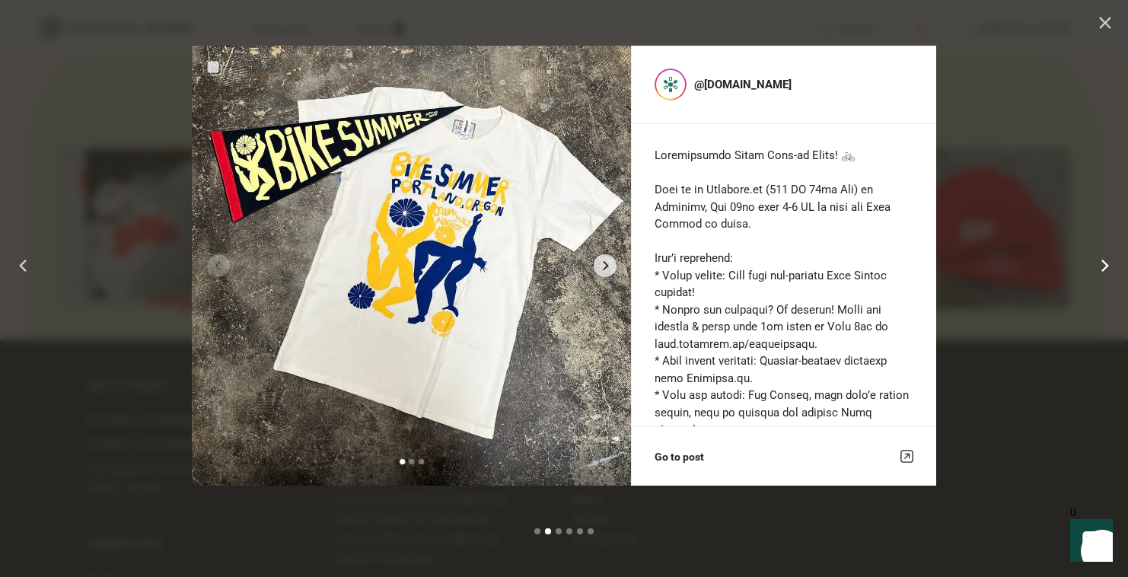
click at [1102, 271] on icon "Next post" at bounding box center [1105, 266] width 8 height 12
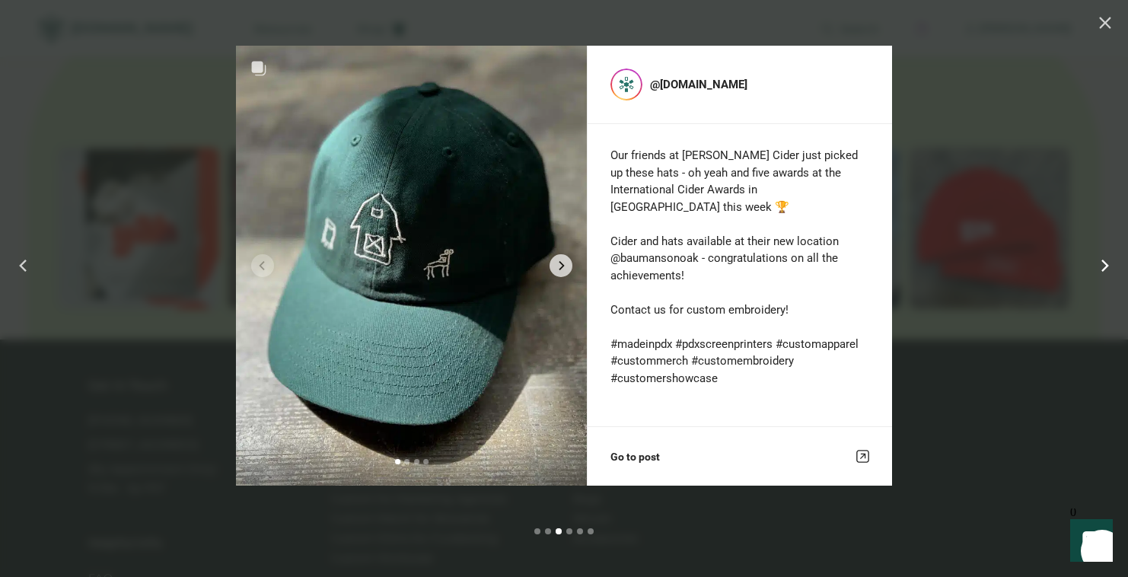
click at [1102, 271] on icon "Next post" at bounding box center [1105, 266] width 8 height 12
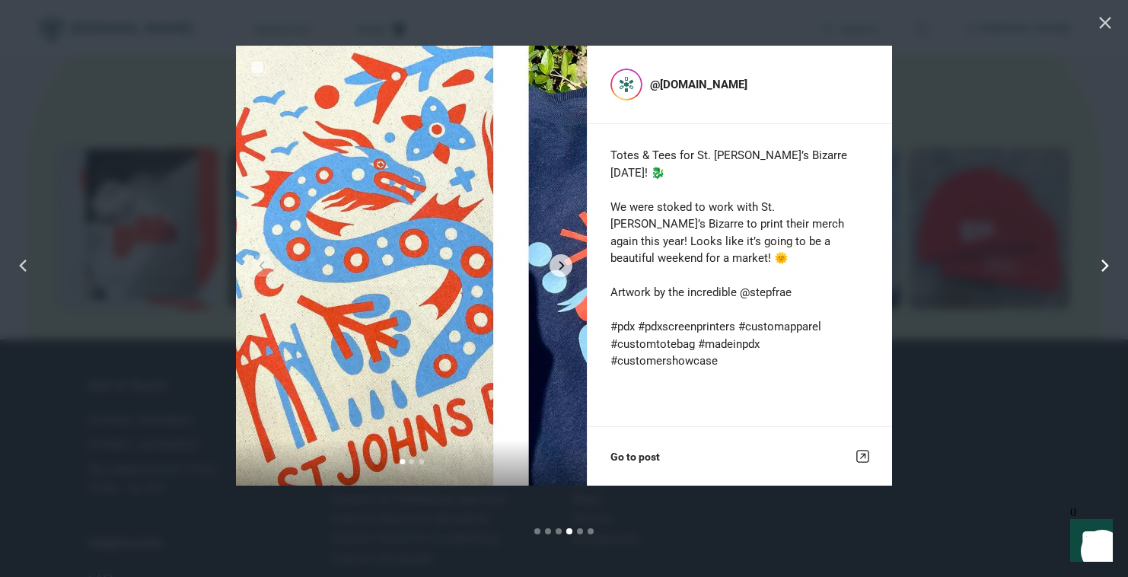
click at [1103, 269] on icon "Next post" at bounding box center [1105, 266] width 8 height 12
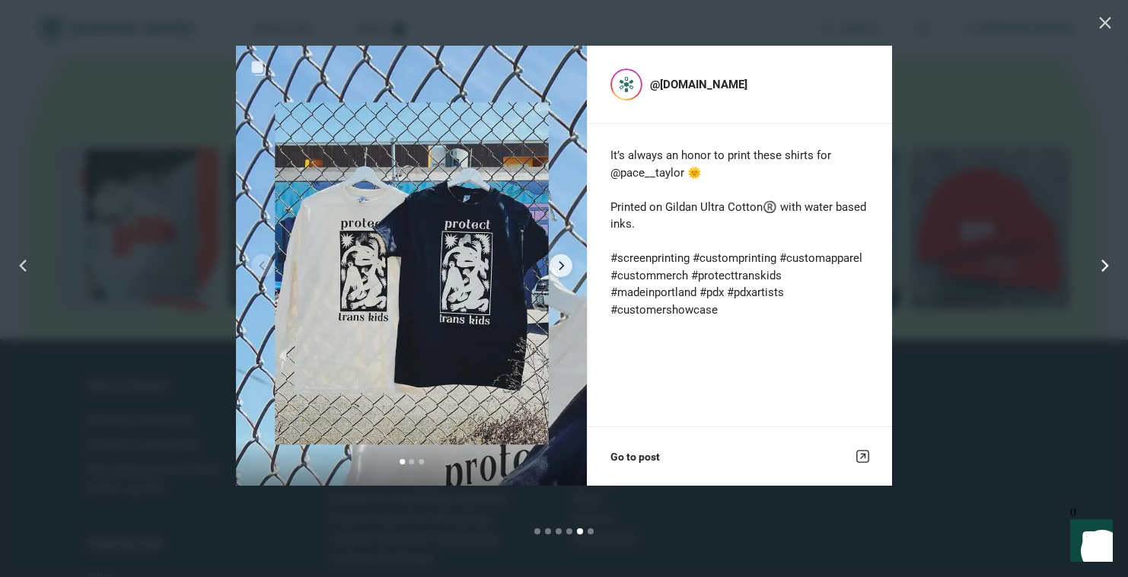
click at [1103, 269] on icon "Next post" at bounding box center [1105, 266] width 8 height 12
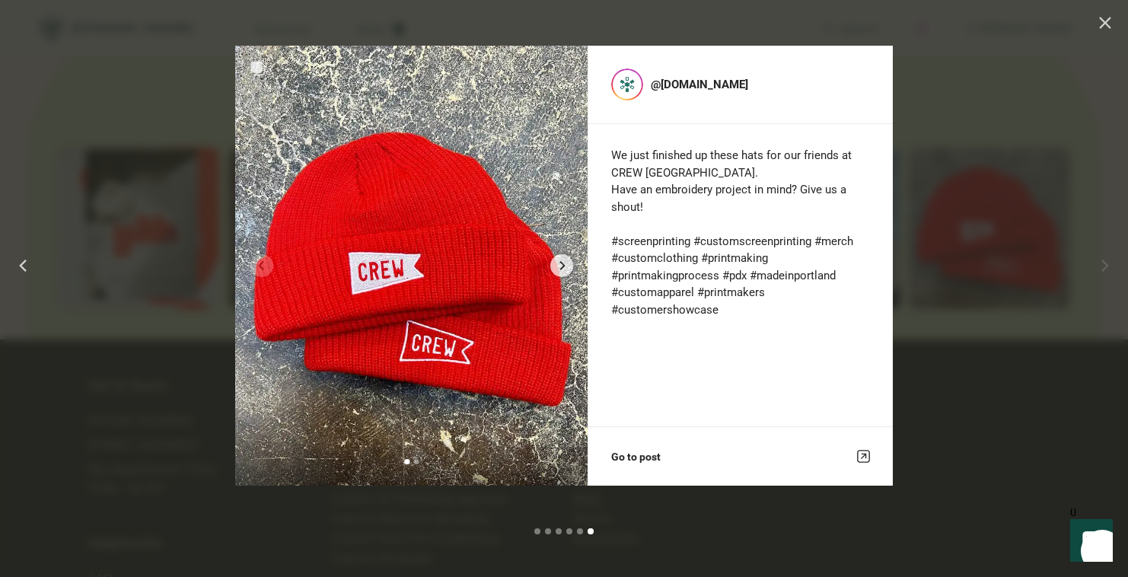
click at [114, 216] on div at bounding box center [564, 288] width 1128 height 577
